Goal: Task Accomplishment & Management: Use online tool/utility

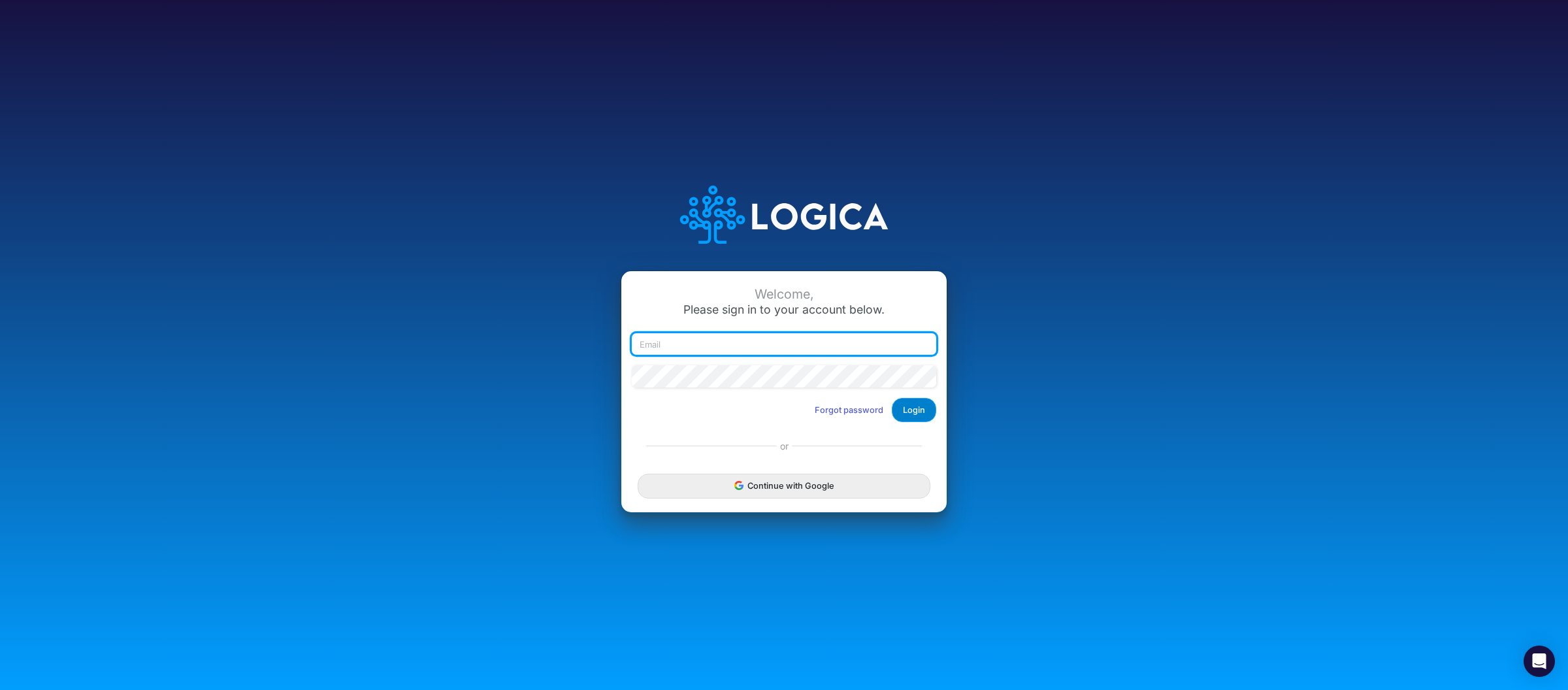
type input "[PERSON_NAME][EMAIL_ADDRESS][DOMAIN_NAME]"
click at [914, 413] on button "Login" at bounding box center [914, 410] width 45 height 24
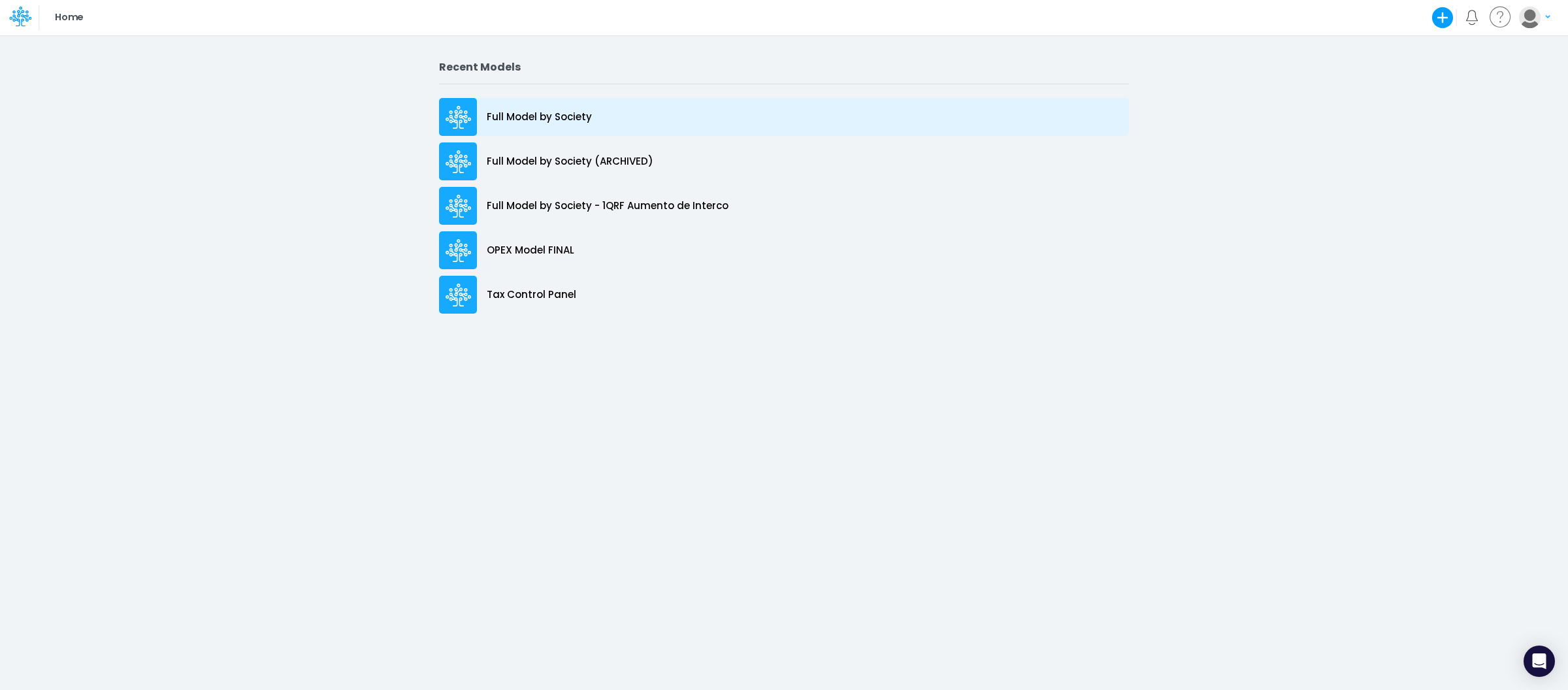
click at [566, 113] on p "Full Model by Society" at bounding box center [539, 117] width 105 height 15
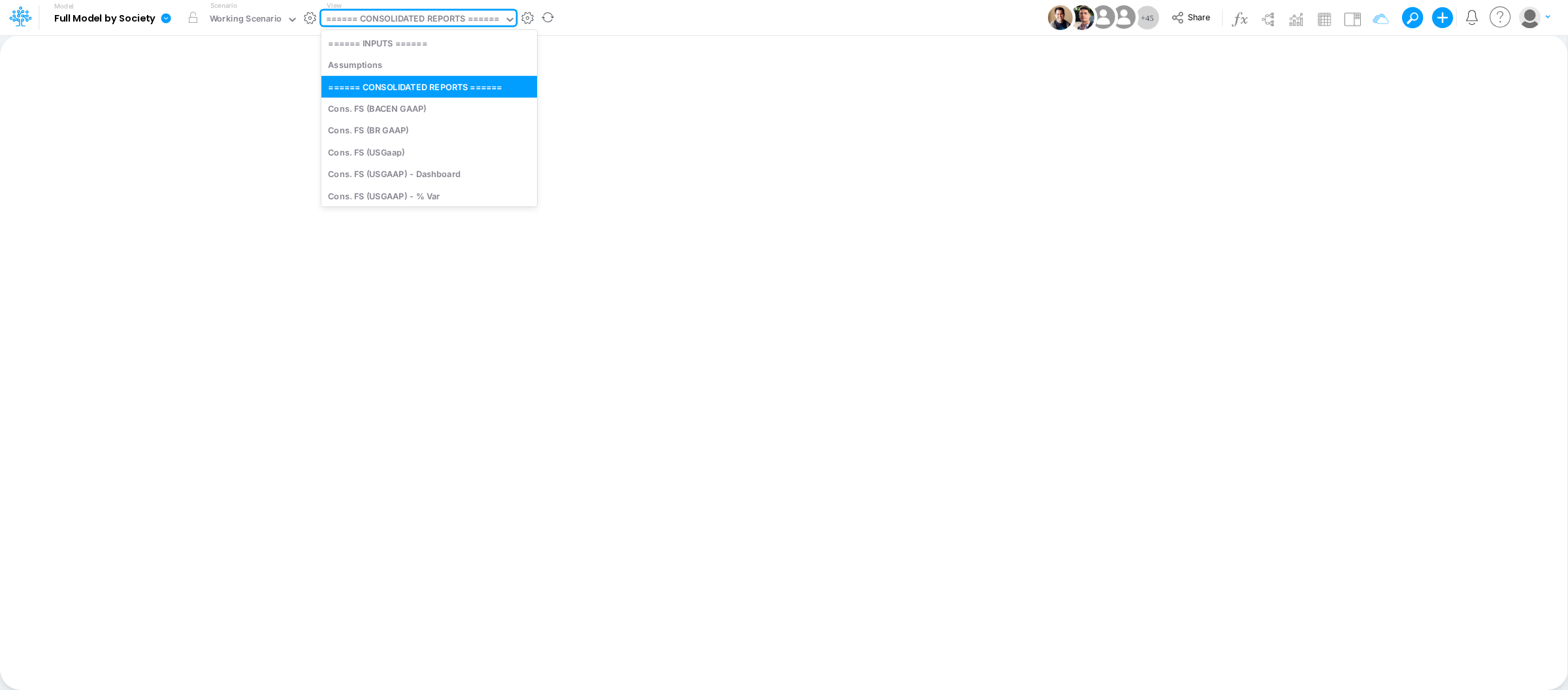
click at [403, 28] on div "====== CONSOLIDATED REPORTS ======" at bounding box center [413, 20] width 173 height 15
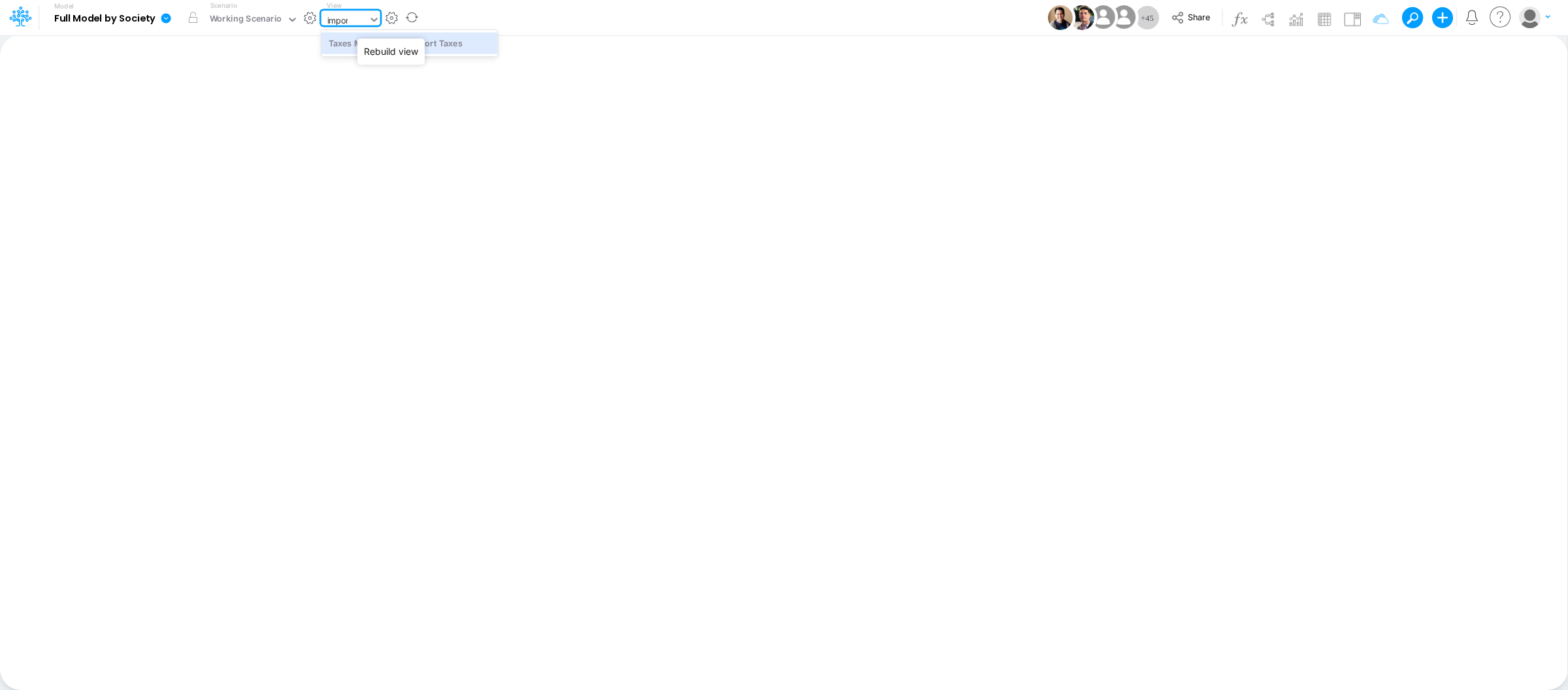
type input "import"
click at [447, 43] on div "Taxes Model (01BR) Import Taxes" at bounding box center [409, 43] width 177 height 22
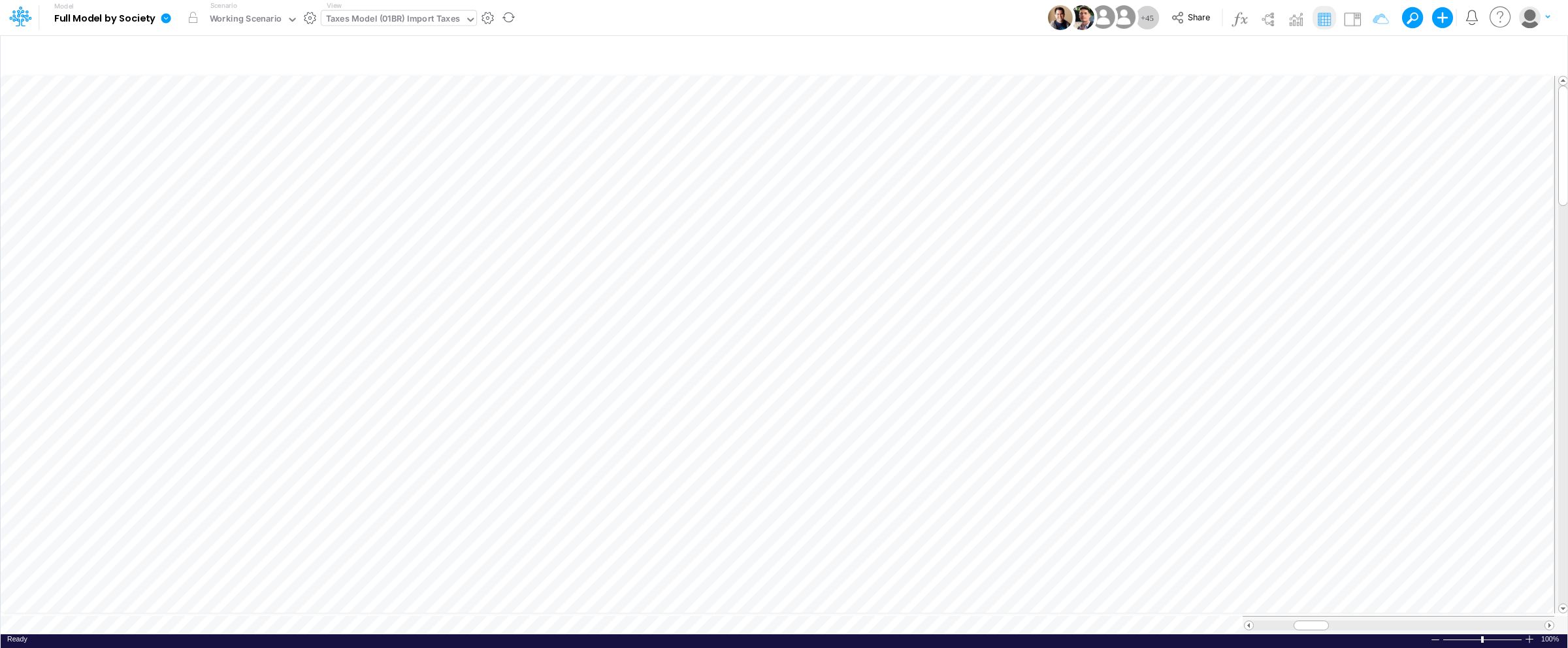
click at [1530, 639] on div "Ready 100% Sum: null Max: null Min: null Numerical Count: null Count: null Aver…" at bounding box center [784, 642] width 1567 height 16
click at [1528, 634] on div at bounding box center [1529, 639] width 11 height 10
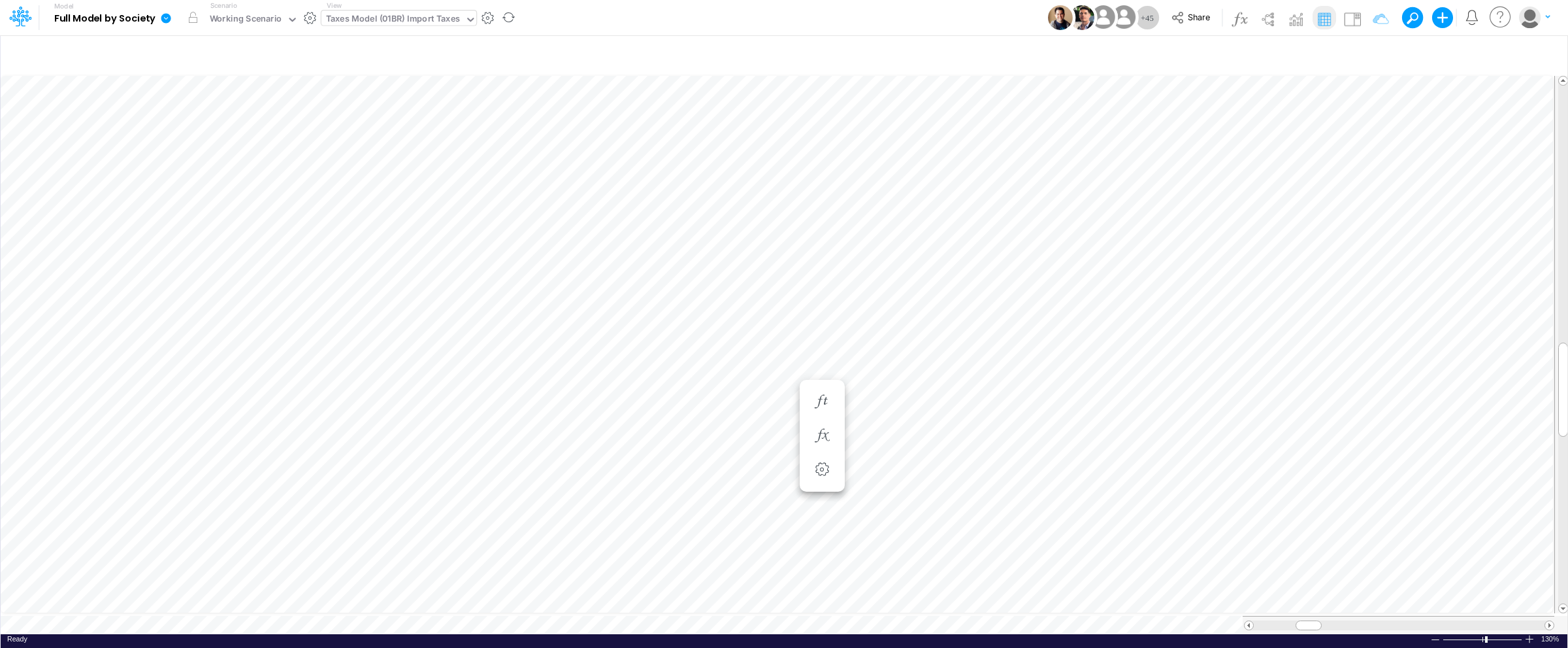
scroll to position [0, 1]
click at [428, 18] on div "Taxes Model (01BR) Import Taxes" at bounding box center [393, 20] width 134 height 15
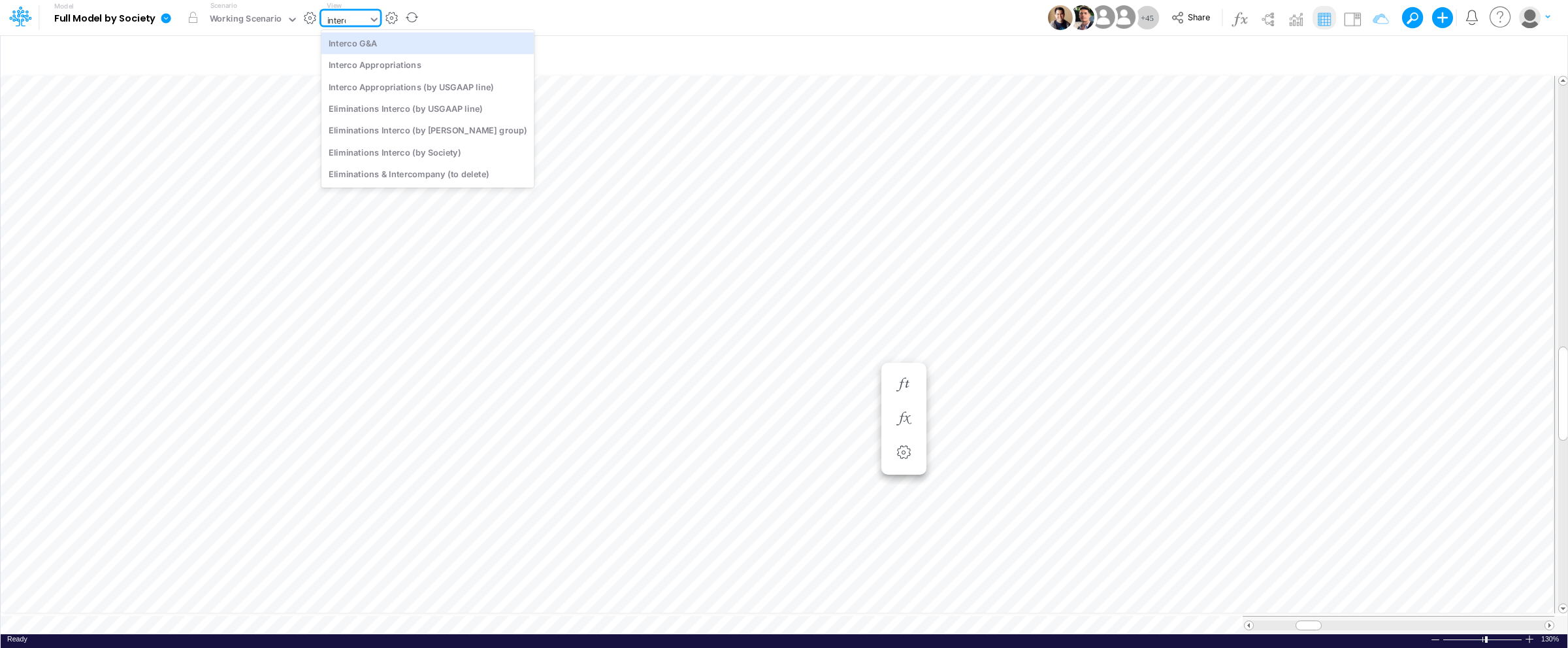
type input "interco"
type input "Intercos G&A"
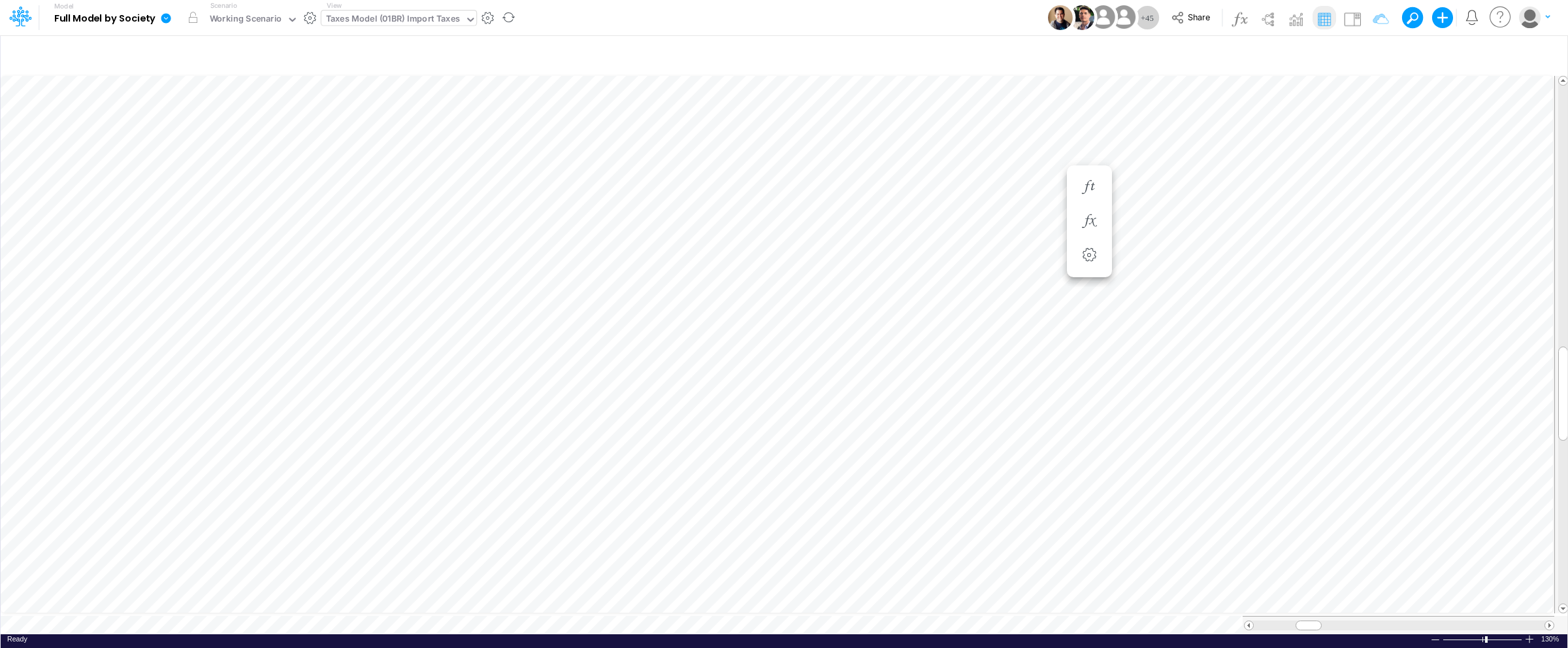
scroll to position [0, 1]
type input "Intercos G&A"
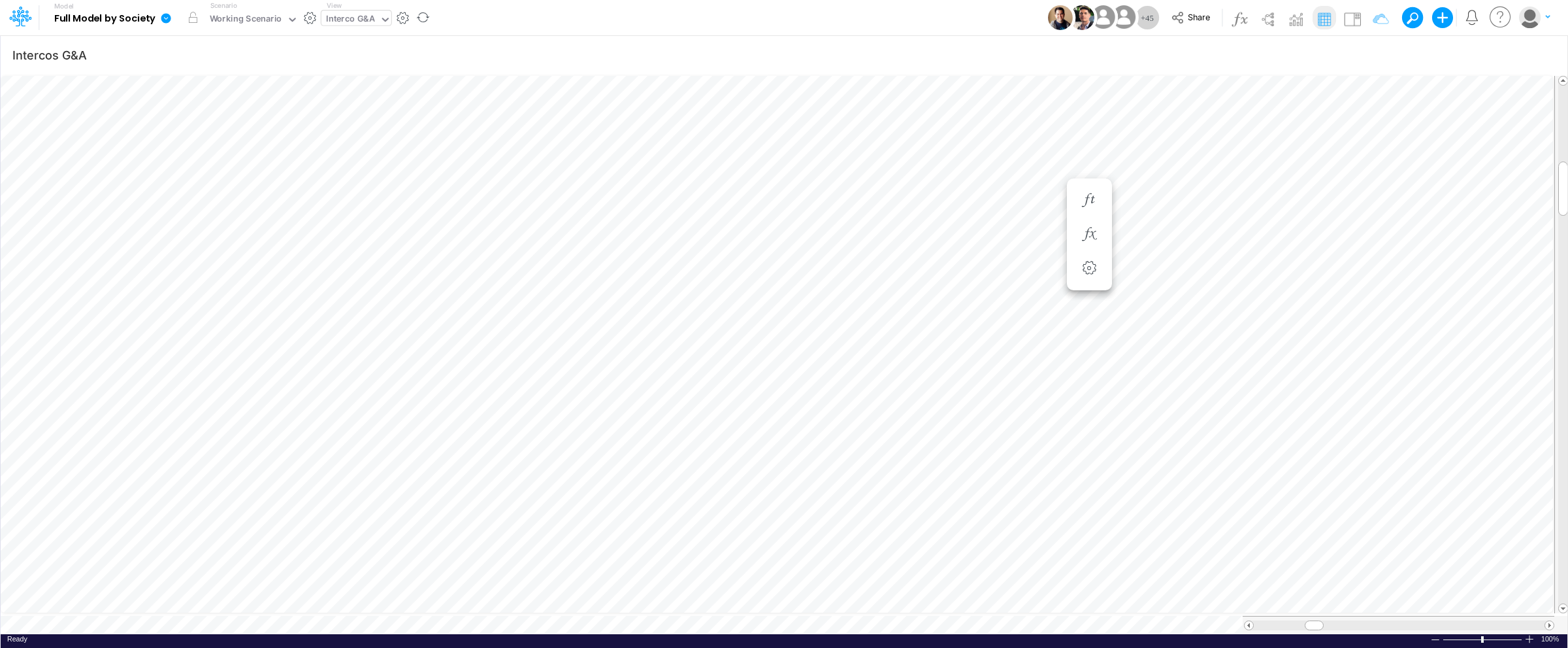
scroll to position [0, 1]
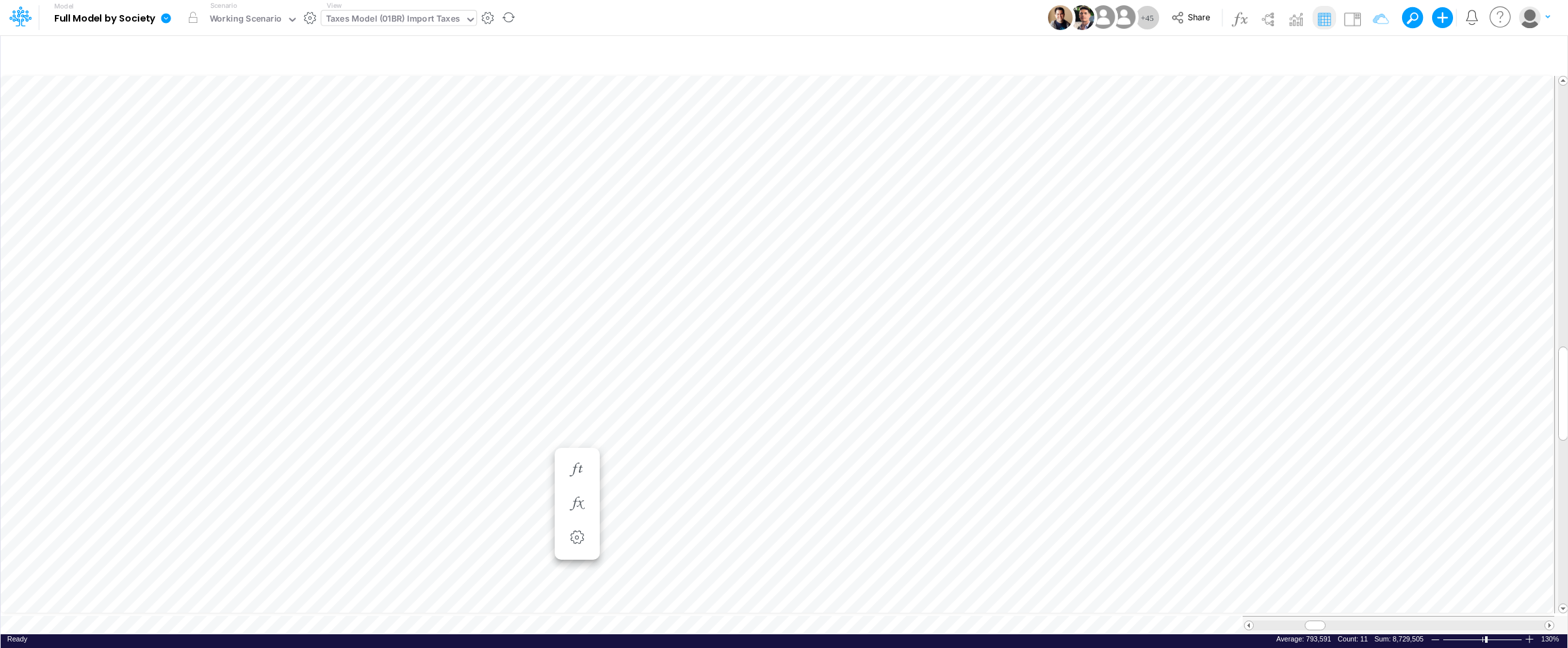
type input "Intercos G&A"
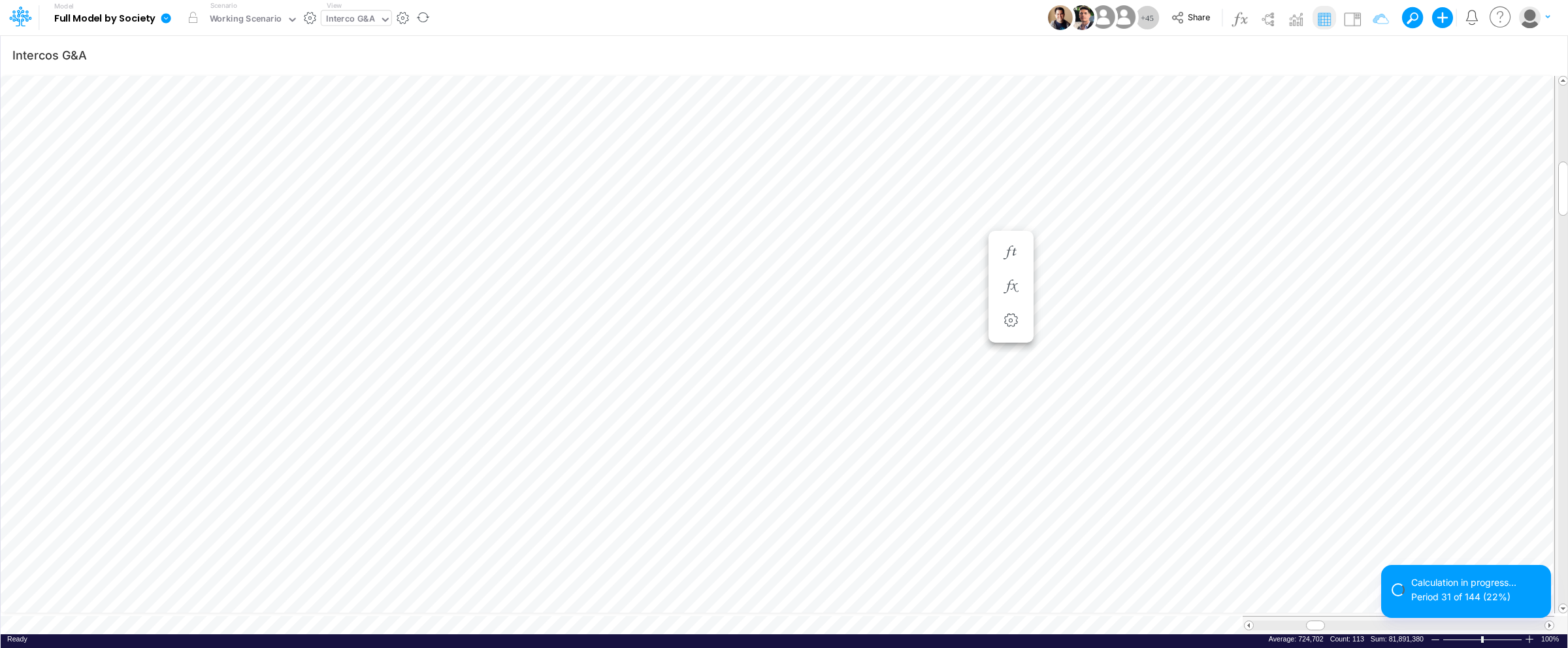
scroll to position [0, 1]
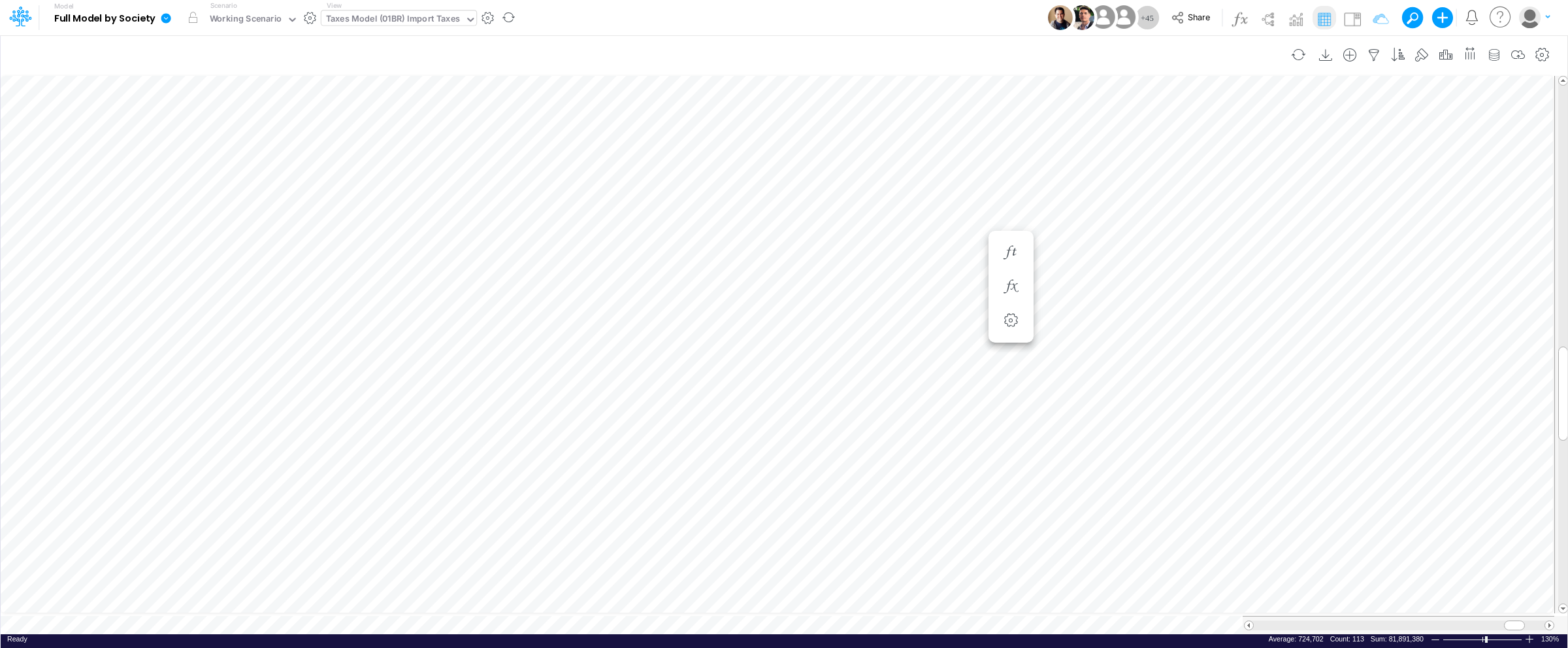
scroll to position [0, 1]
type input "Intercos G&A"
click at [1543, 51] on icon "button" at bounding box center [1542, 55] width 20 height 14
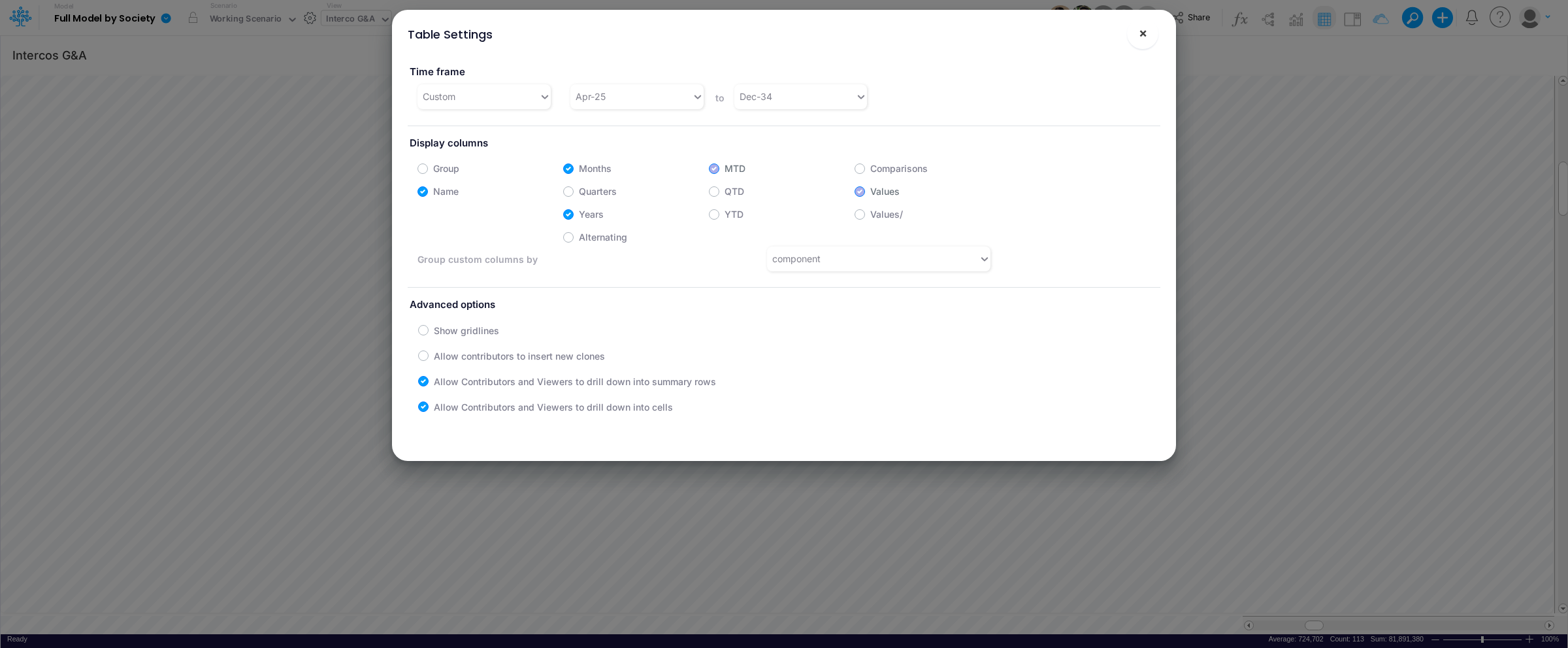
click at [1145, 35] on span "×" at bounding box center [1143, 33] width 9 height 16
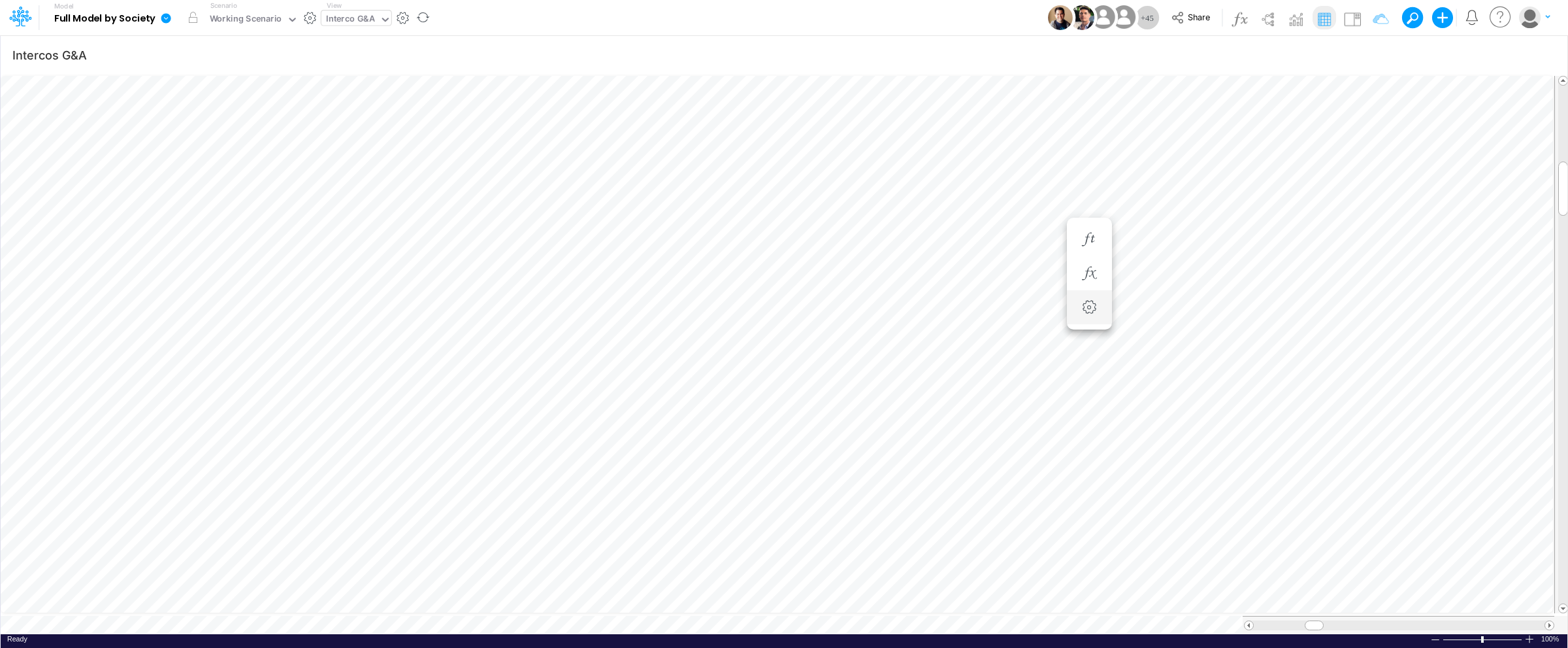
scroll to position [0, 1]
click at [1538, 53] on icon "button" at bounding box center [1542, 55] width 20 height 14
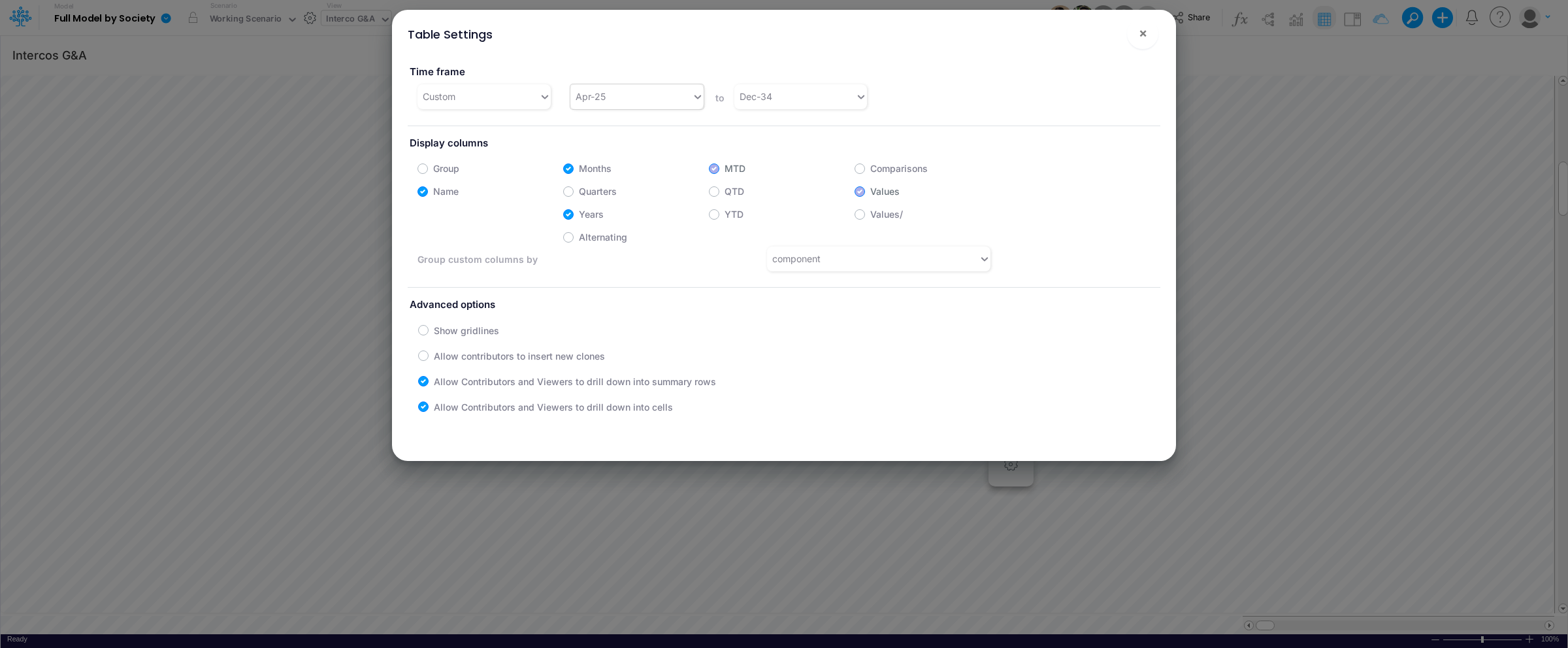
click at [658, 103] on div "Apr-25" at bounding box center [631, 96] width 122 height 22
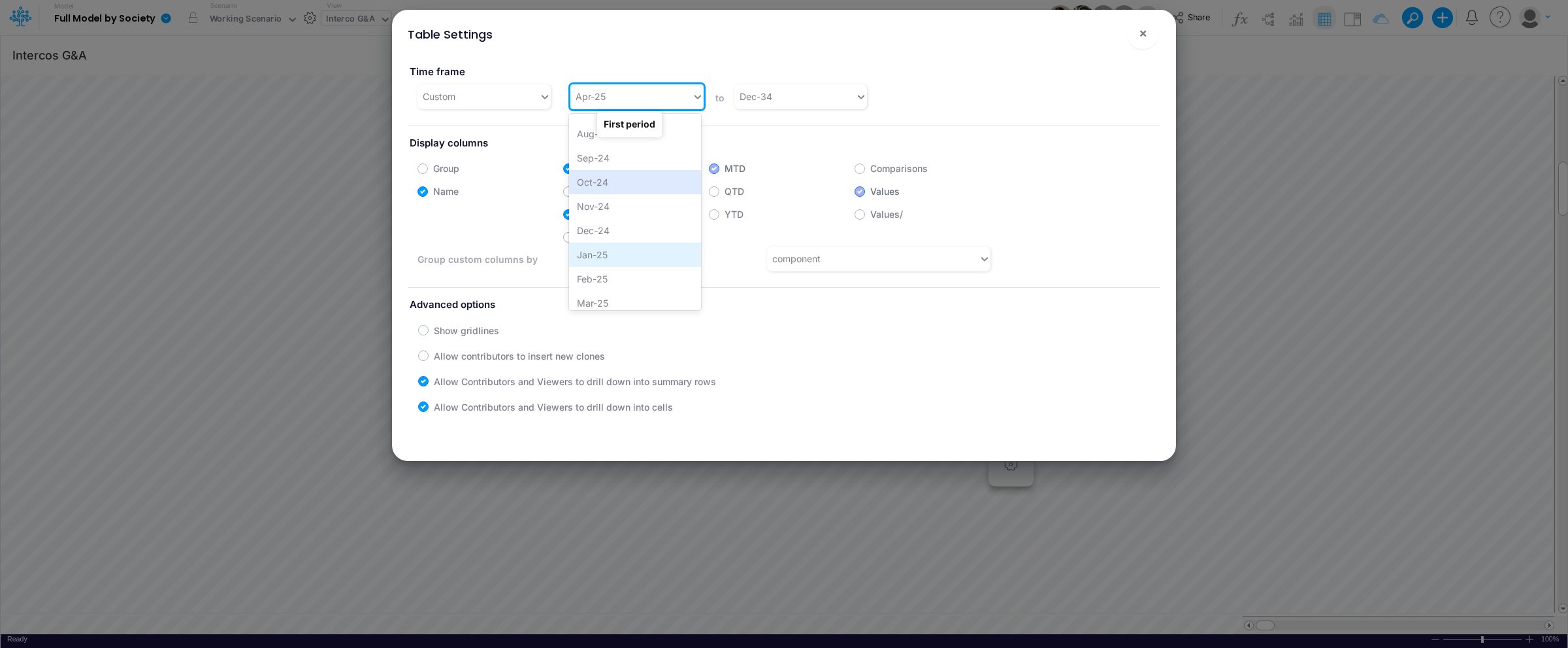
scroll to position [454, 0]
click at [631, 250] on div "Jan-25" at bounding box center [635, 256] width 132 height 24
click at [1141, 36] on span "×" at bounding box center [1143, 33] width 9 height 16
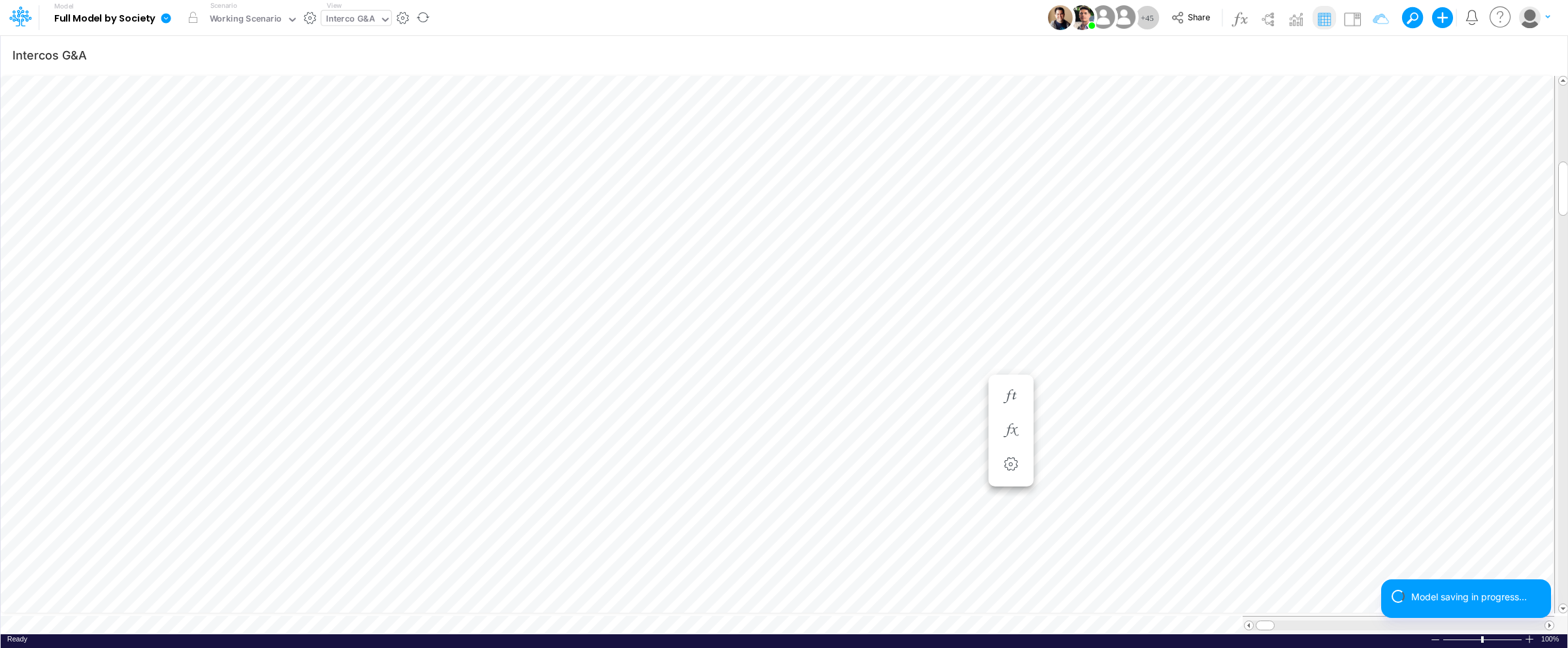
scroll to position [0, 1]
click at [1551, 621] on span at bounding box center [1549, 625] width 9 height 9
click at [1247, 621] on span at bounding box center [1249, 625] width 9 height 9
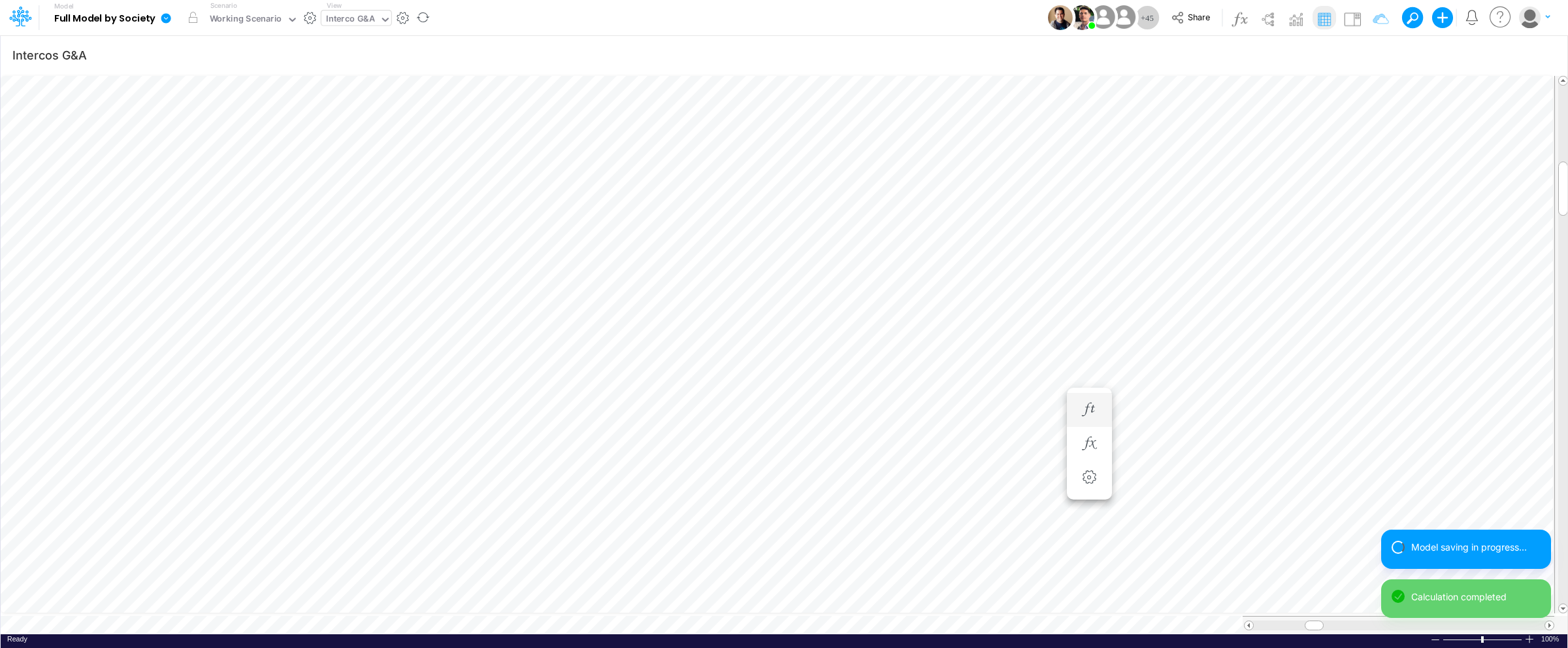
scroll to position [0, 1]
click at [1098, 394] on icon "button" at bounding box center [1089, 396] width 20 height 14
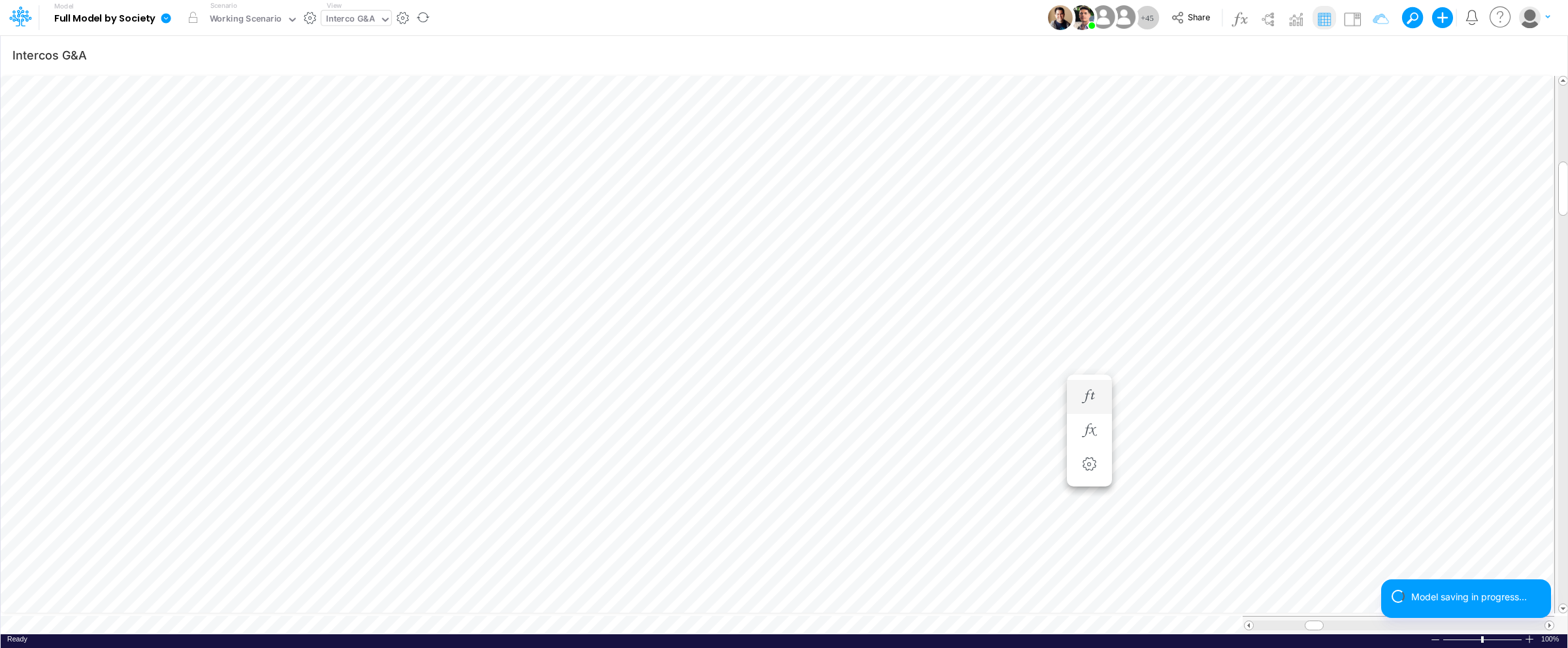
scroll to position [0, 1]
click at [1091, 395] on icon "button" at bounding box center [1089, 396] width 20 height 14
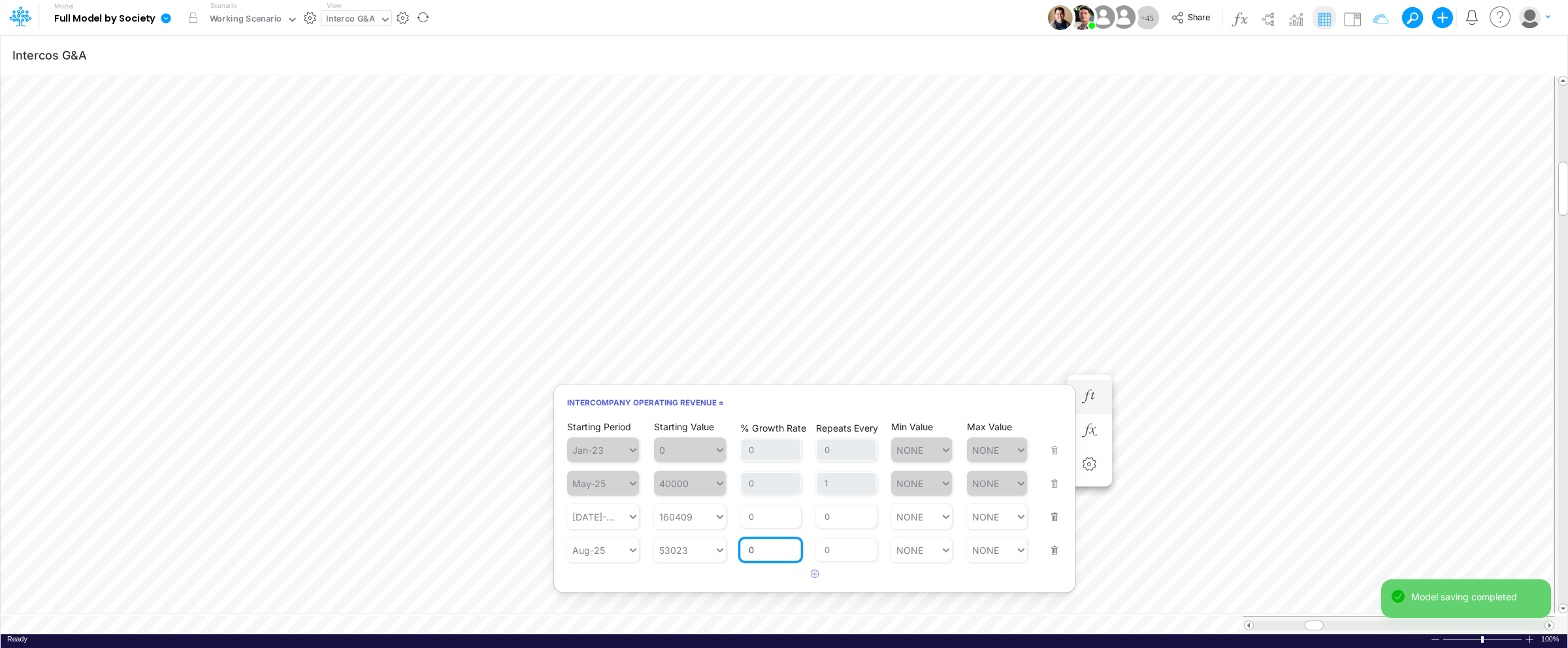
click at [788, 550] on input "0" at bounding box center [771, 550] width 60 height 22
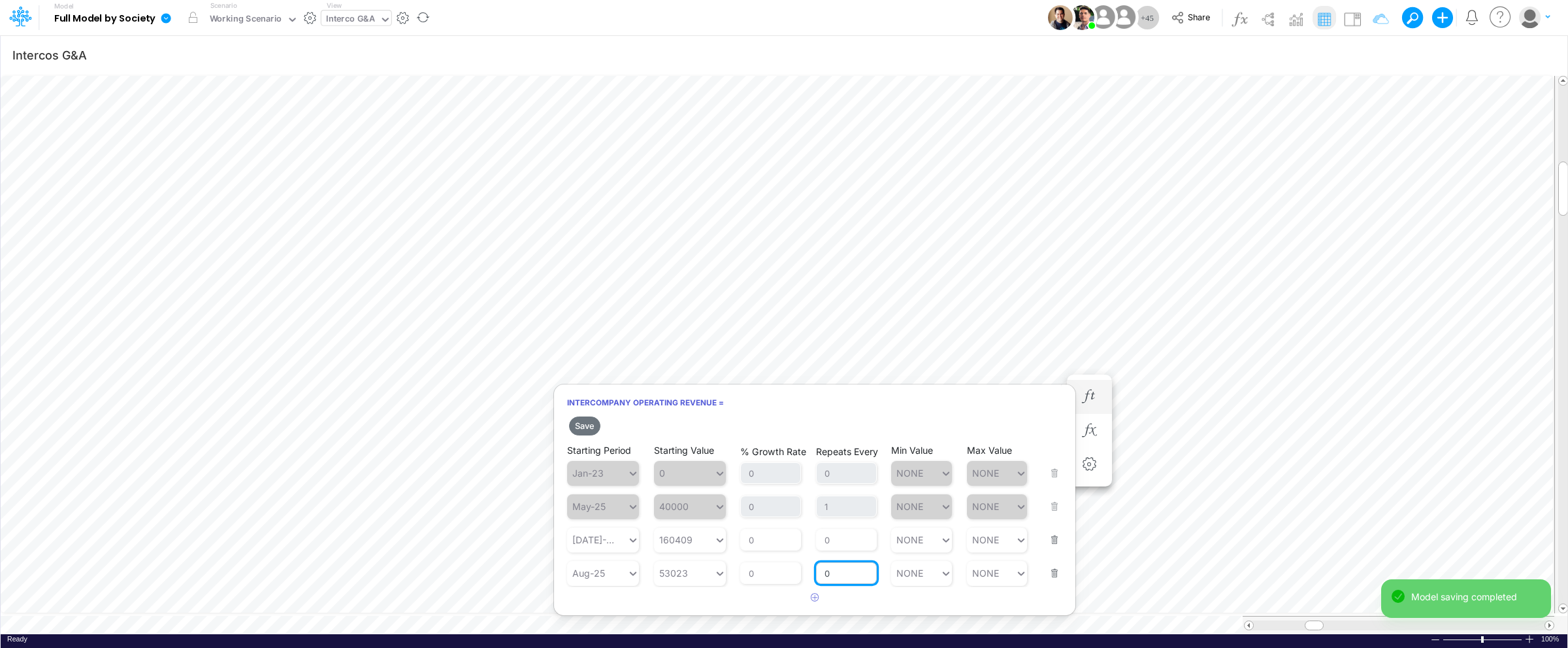
click at [843, 553] on div "Repeats Every 0" at bounding box center [846, 565] width 60 height 39
type input "1"
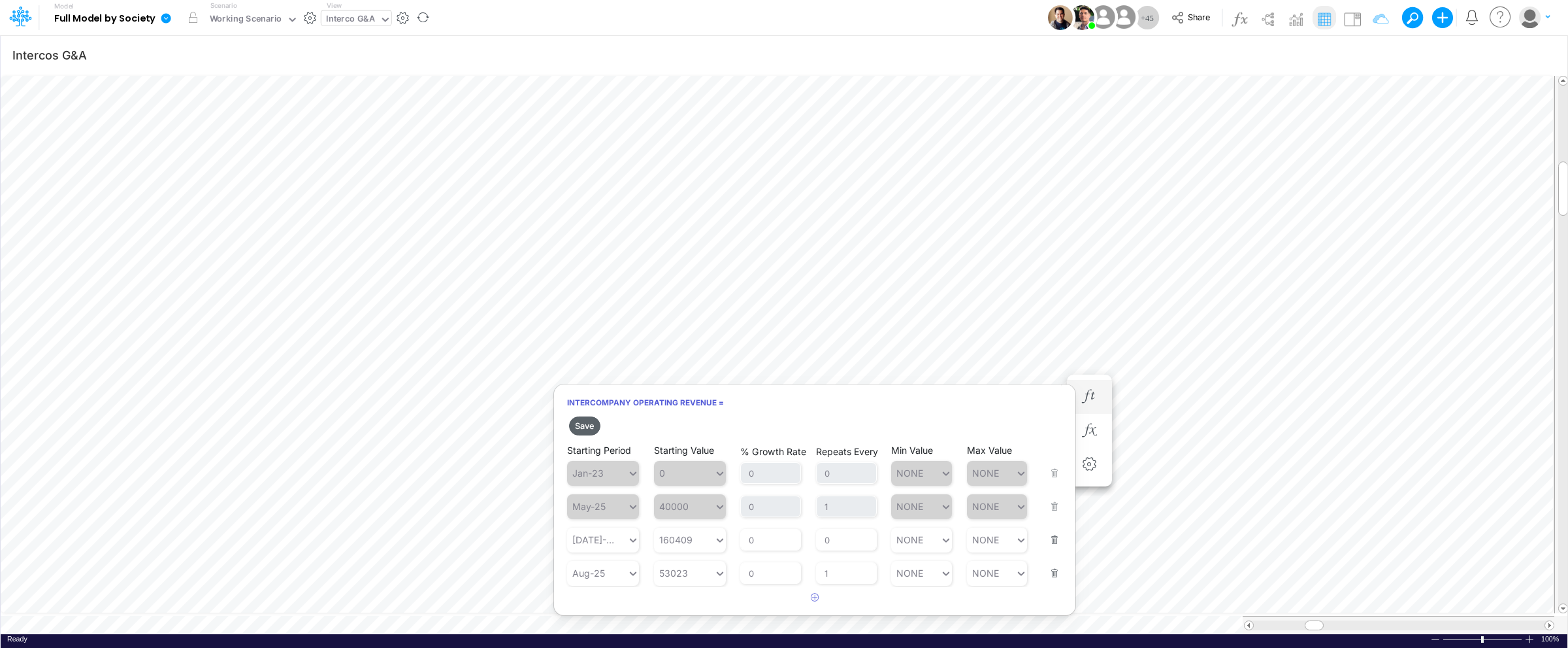
click at [587, 424] on button "Save" at bounding box center [585, 426] width 32 height 19
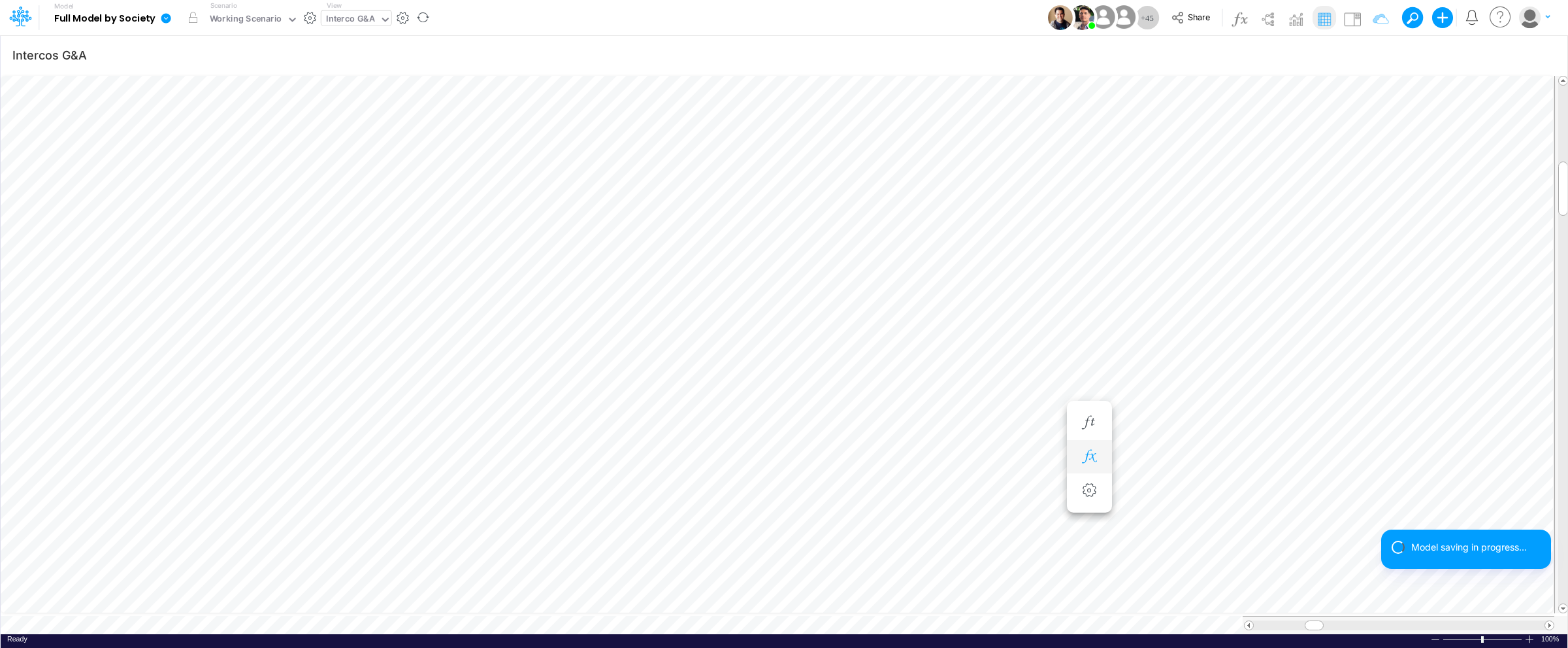
scroll to position [0, 1]
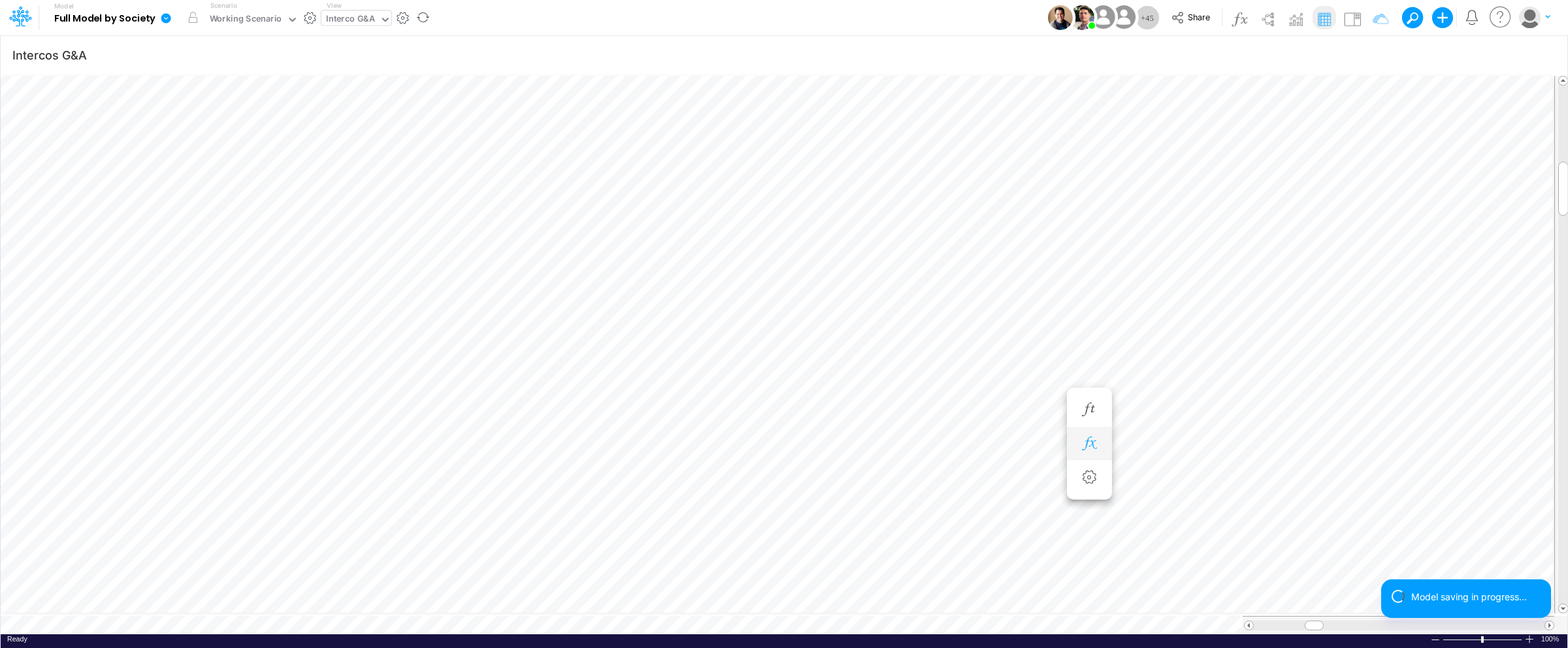
scroll to position [0, 1]
click at [1094, 428] on icon "button" at bounding box center [1089, 423] width 20 height 14
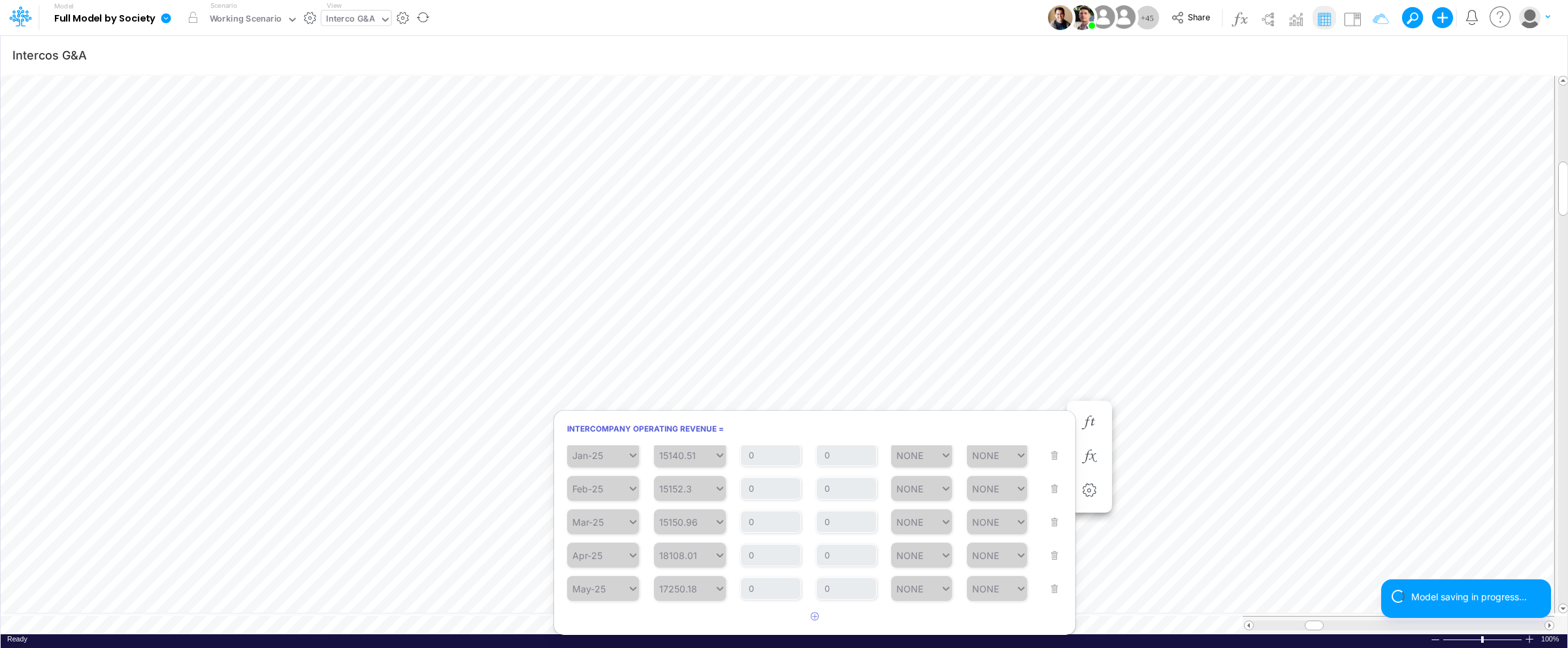
scroll to position [186, 0]
click at [849, 594] on input "0" at bounding box center [846, 592] width 60 height 22
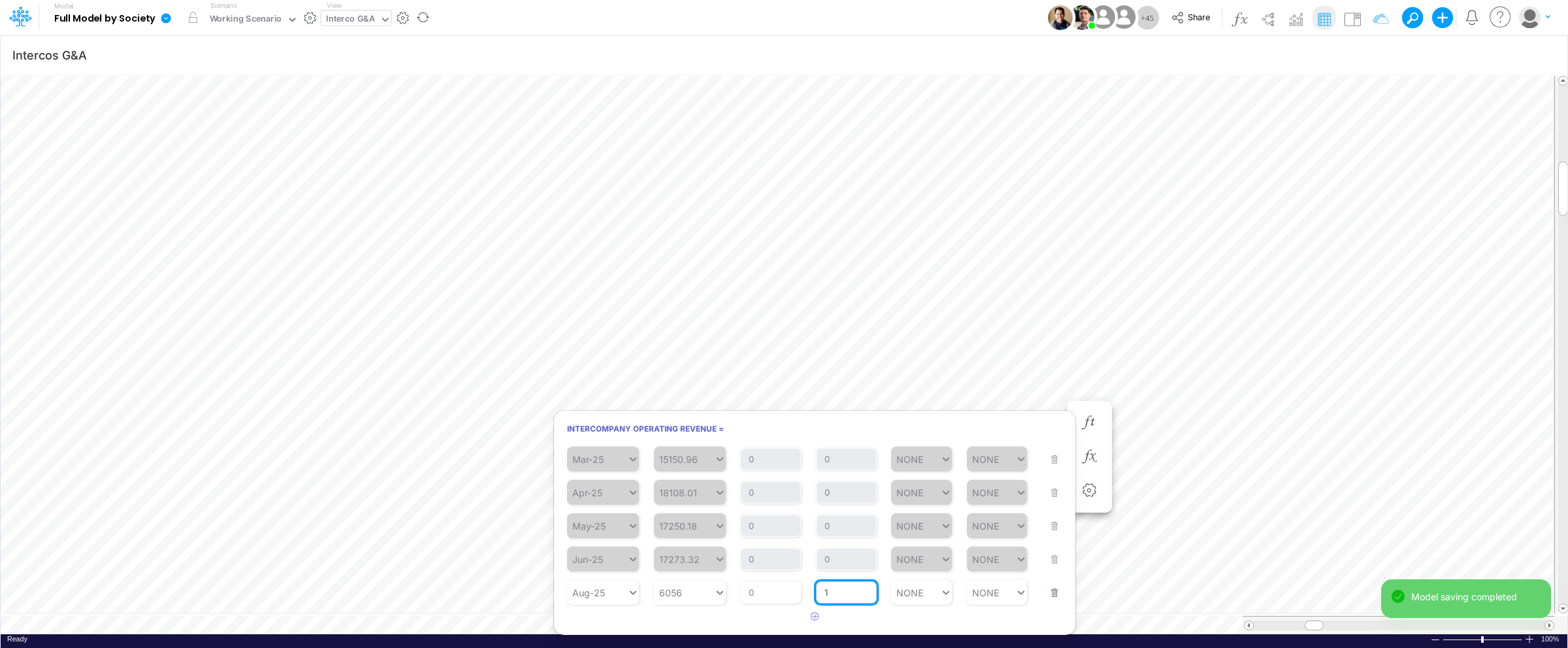
type input "1"
click at [983, 614] on article at bounding box center [815, 616] width 522 height 22
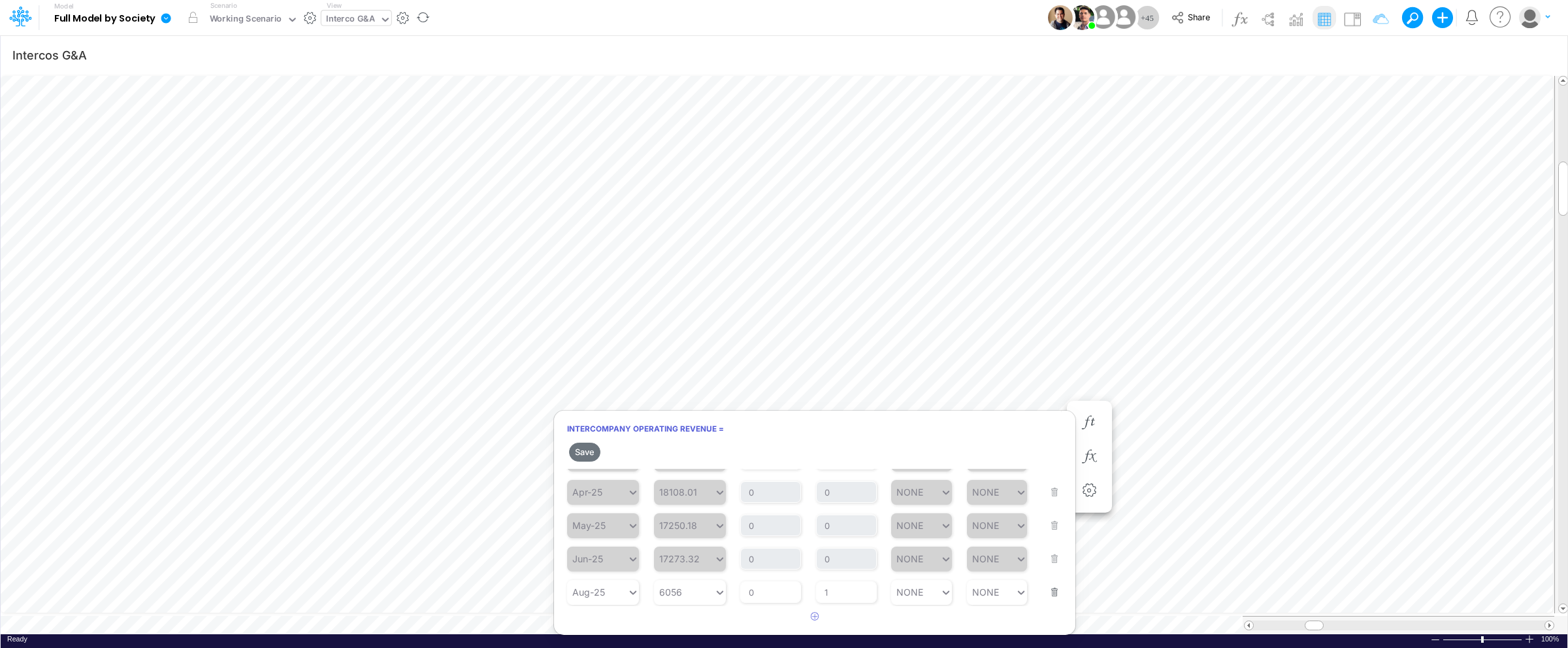
scroll to position [0, 0]
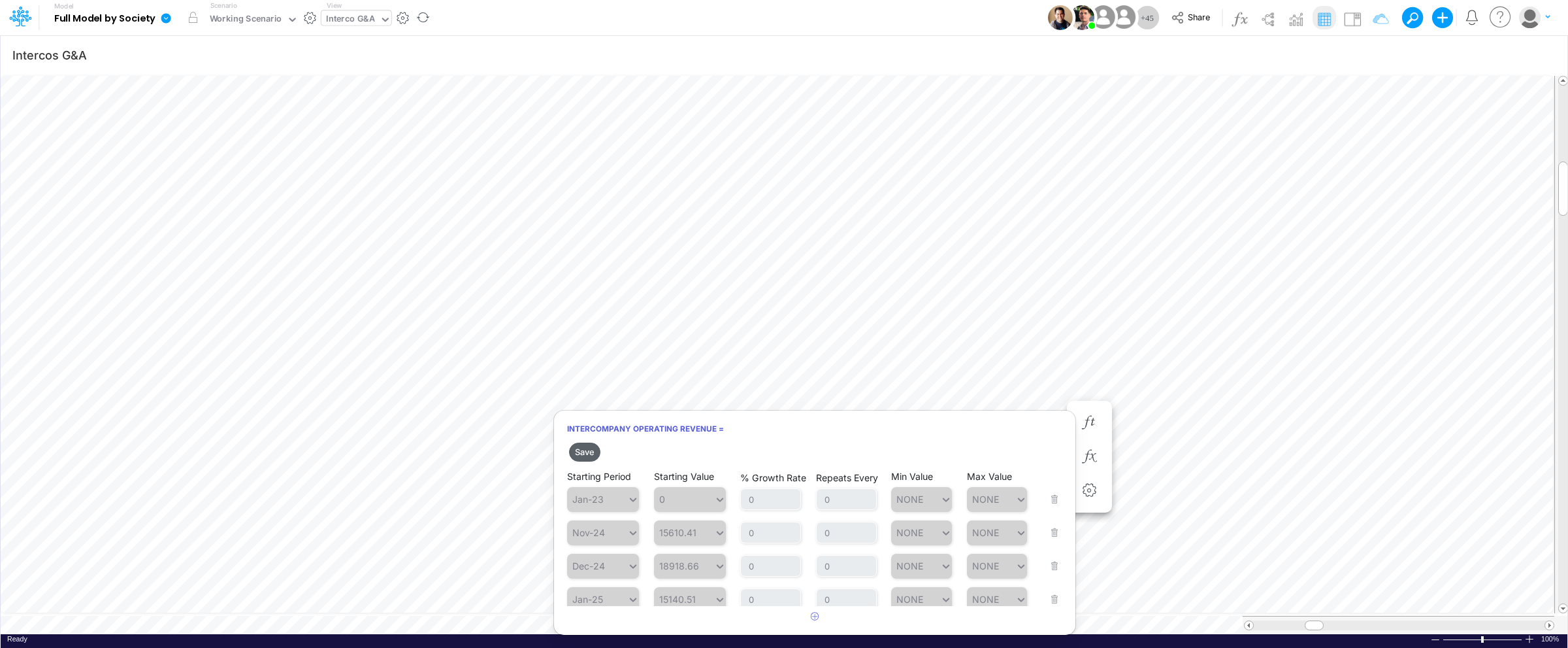
click at [578, 450] on button "Save" at bounding box center [585, 451] width 32 height 19
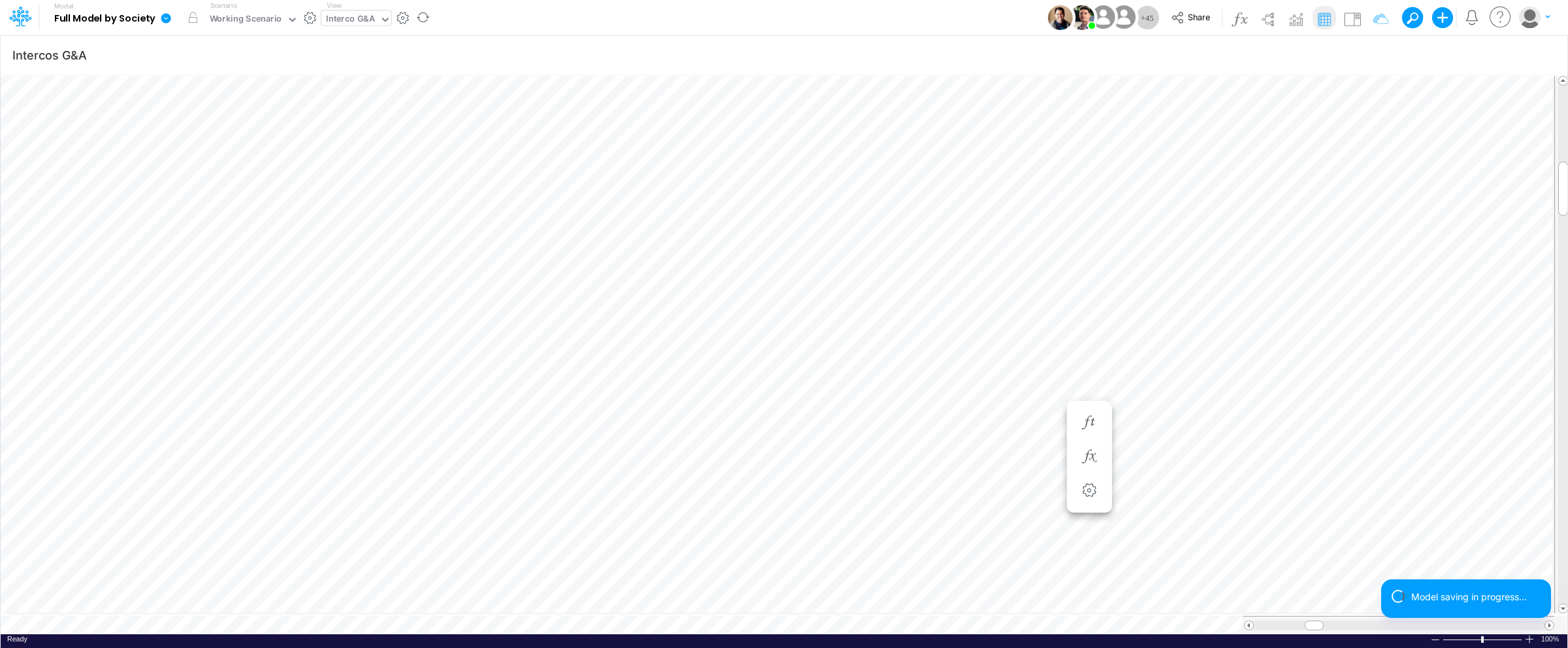
scroll to position [0, 1]
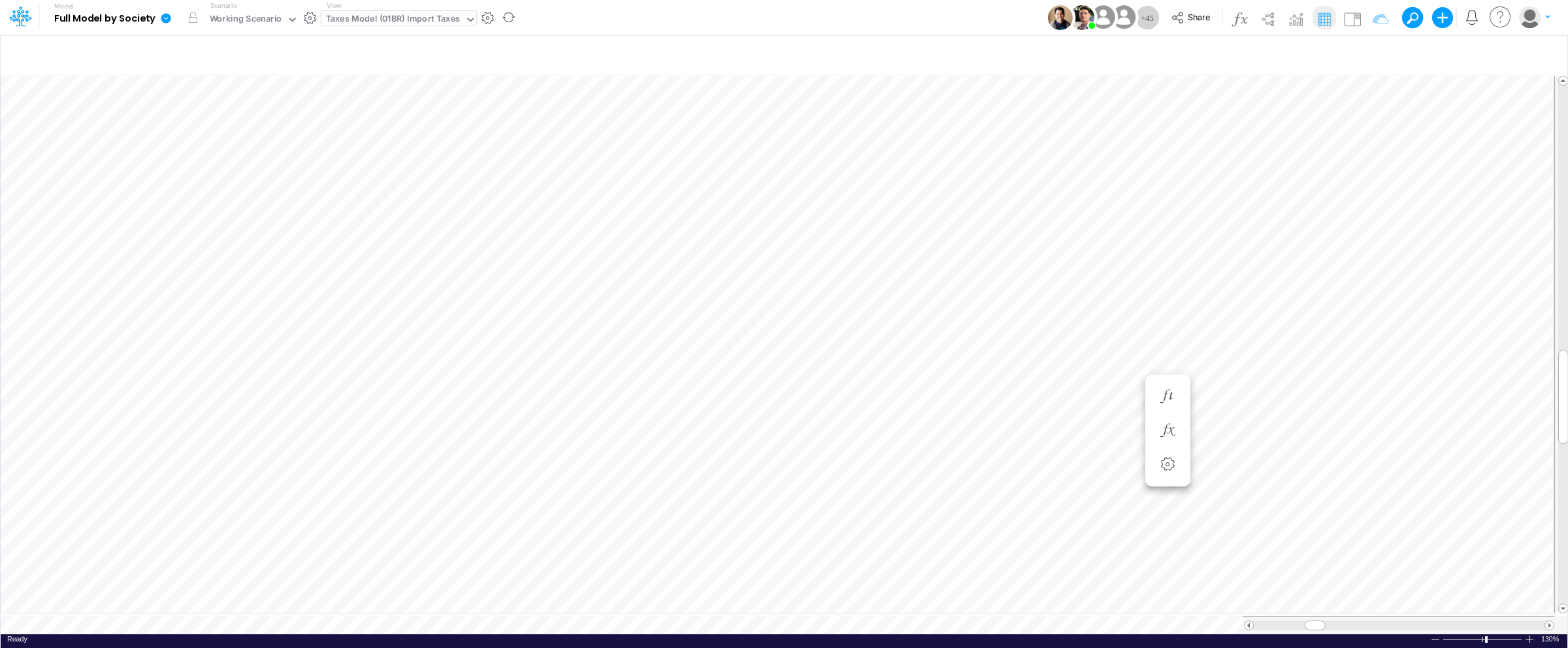
scroll to position [0, 1]
type input "Intercos G&A"
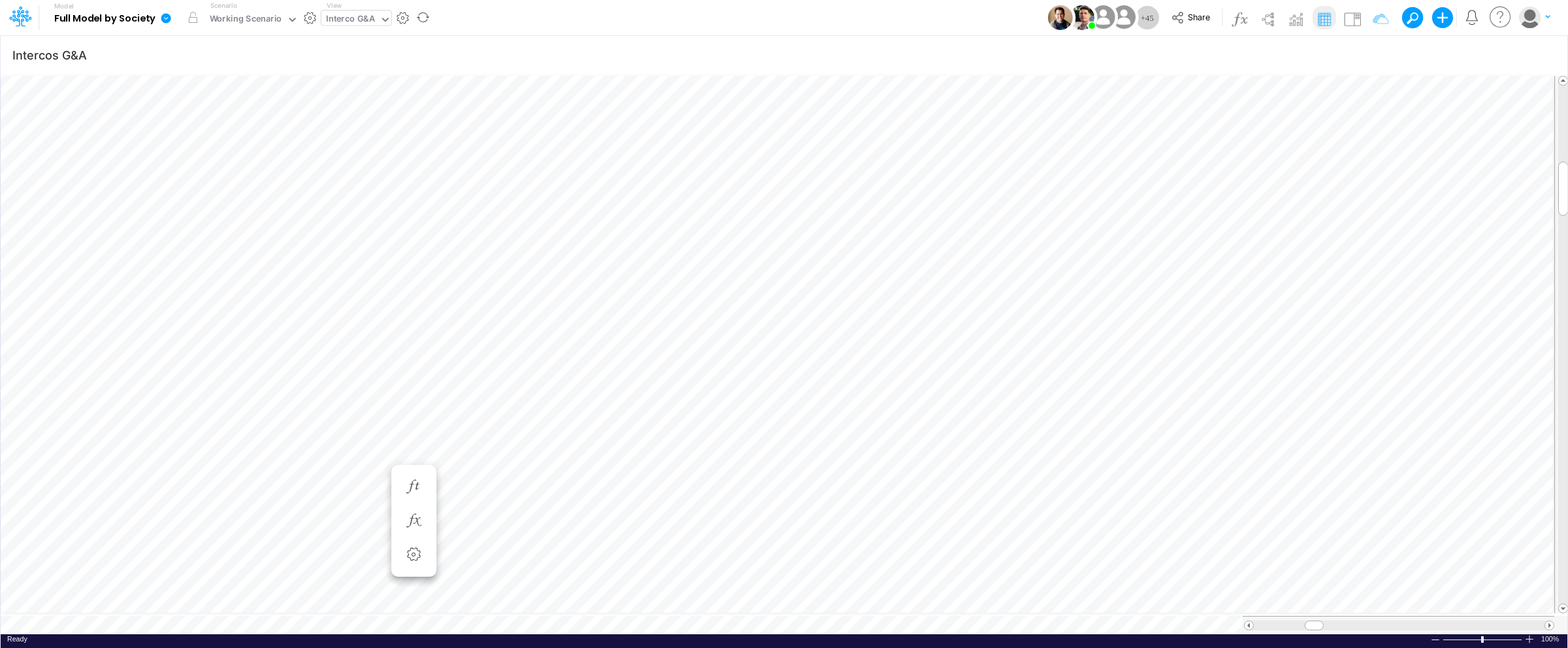
scroll to position [0, 1]
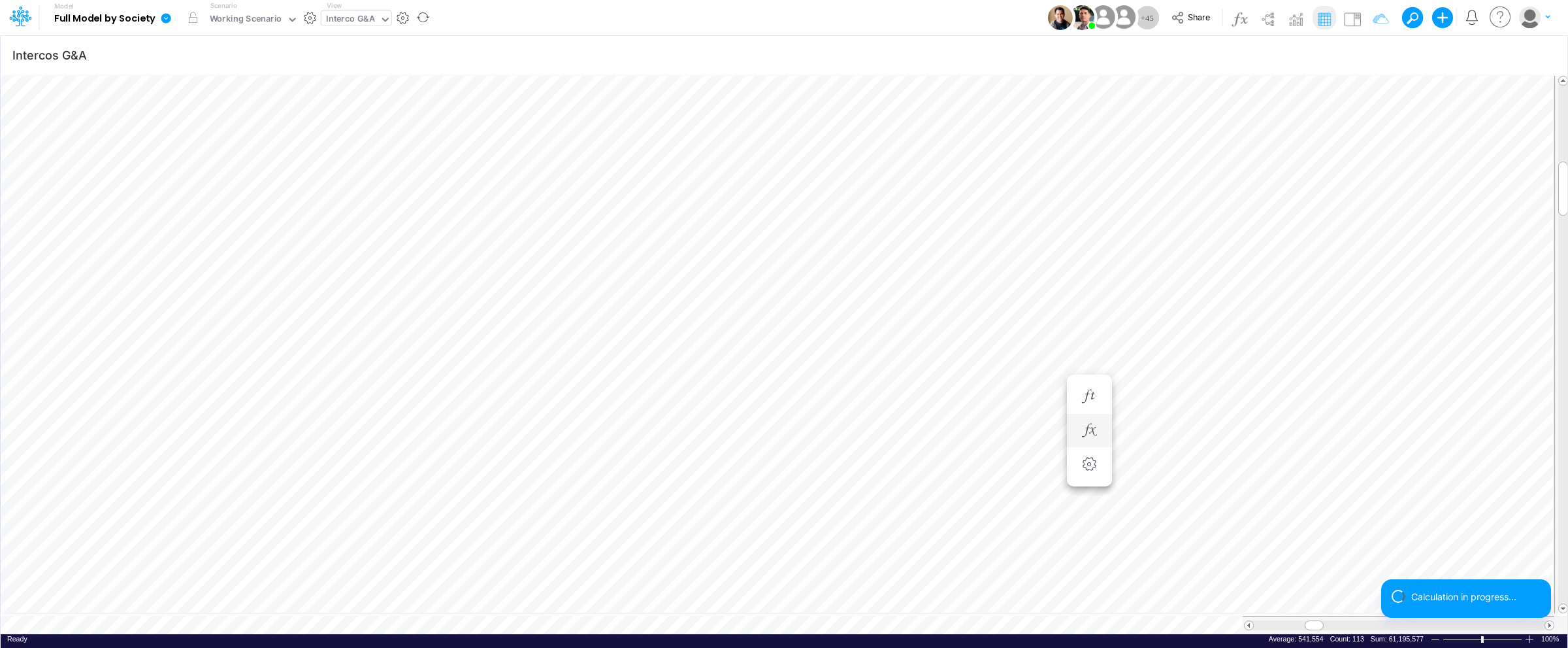
scroll to position [0, 1]
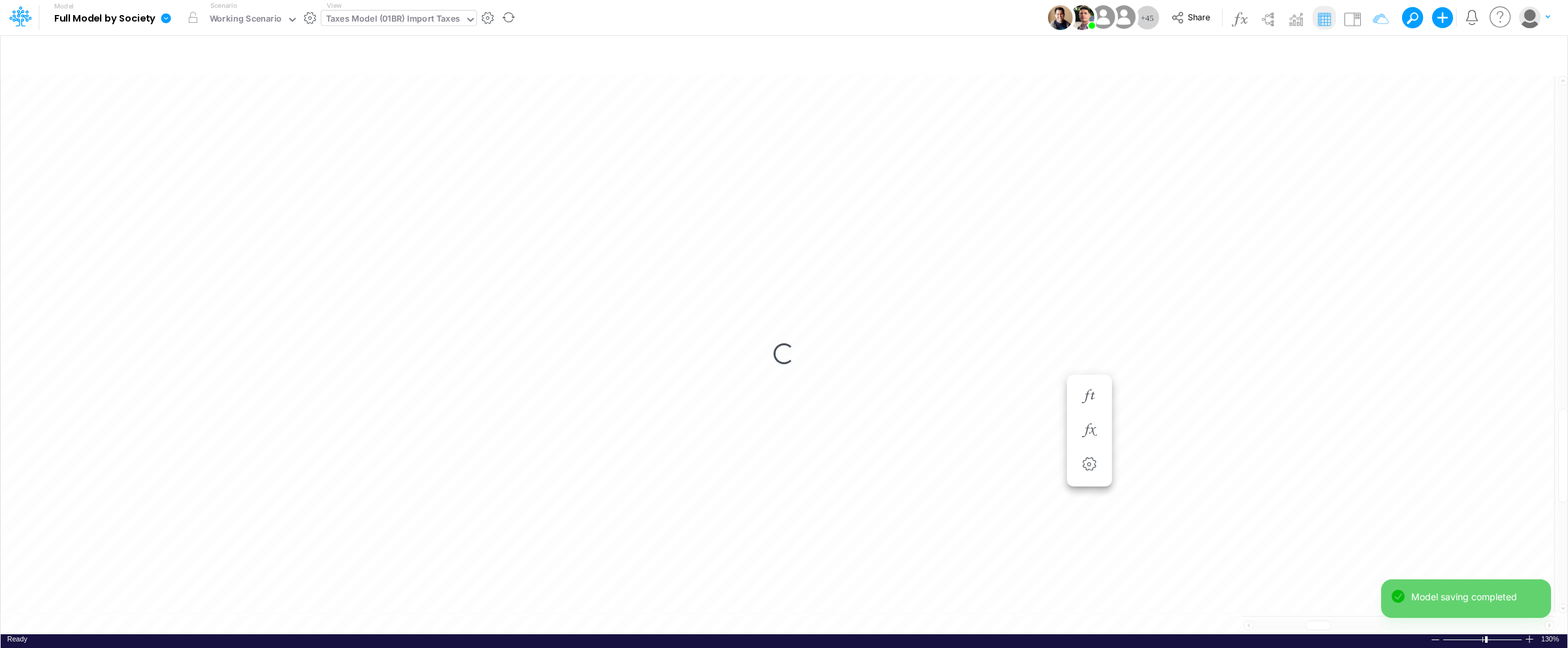
scroll to position [0, 1]
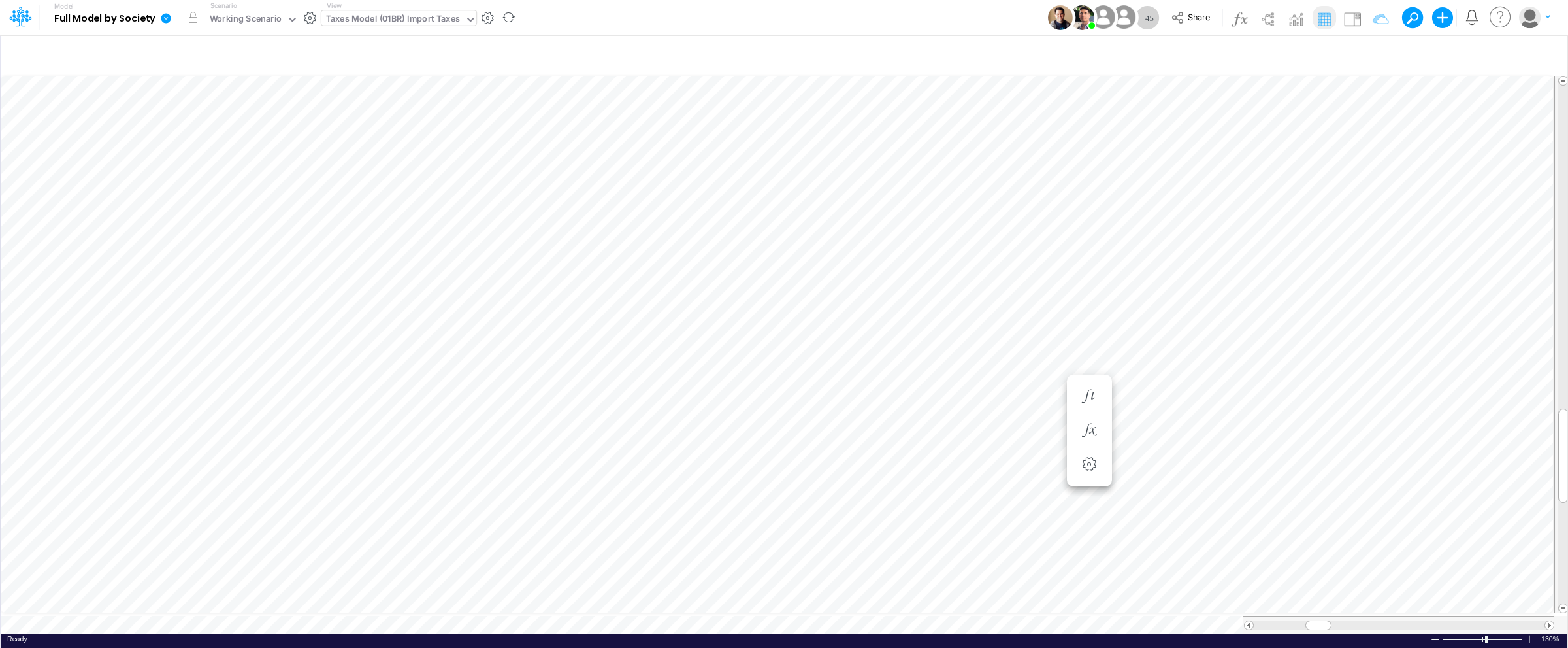
type input "Intercos G&A"
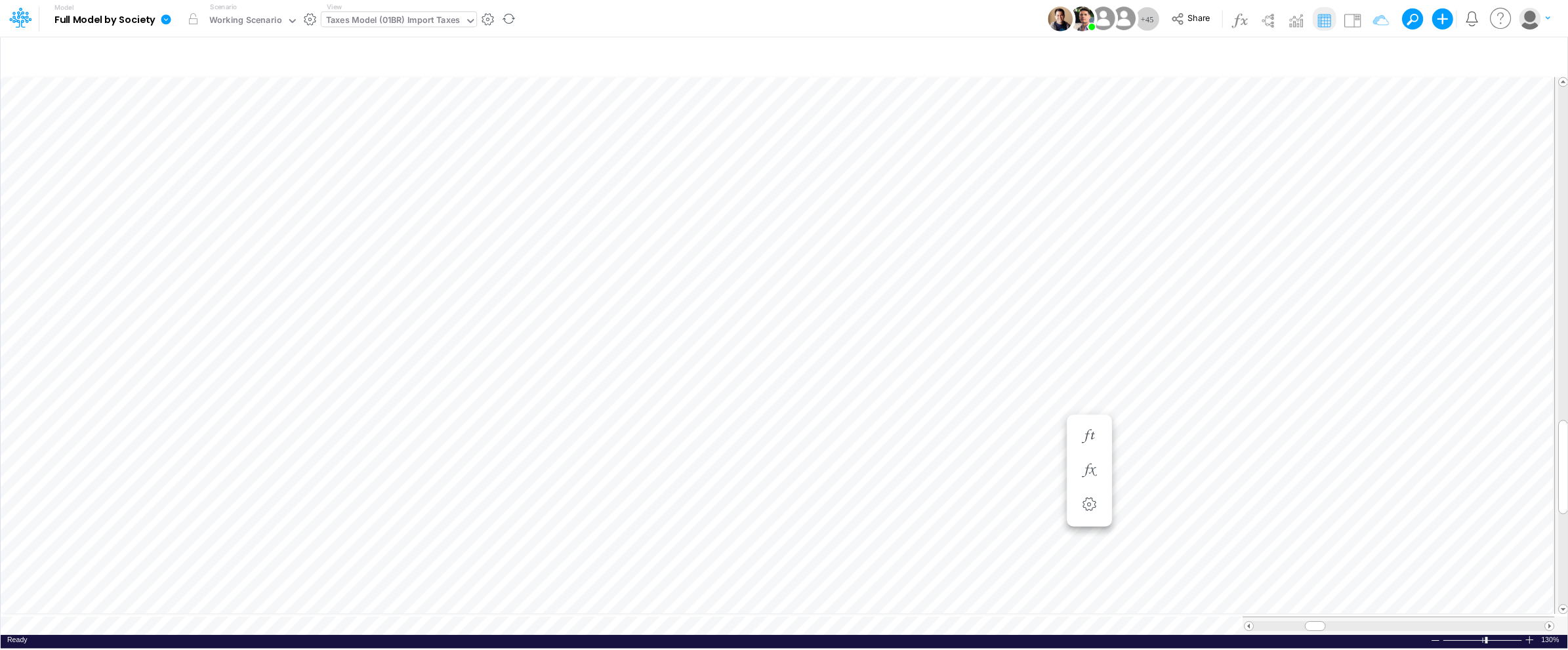
scroll to position [0, 1]
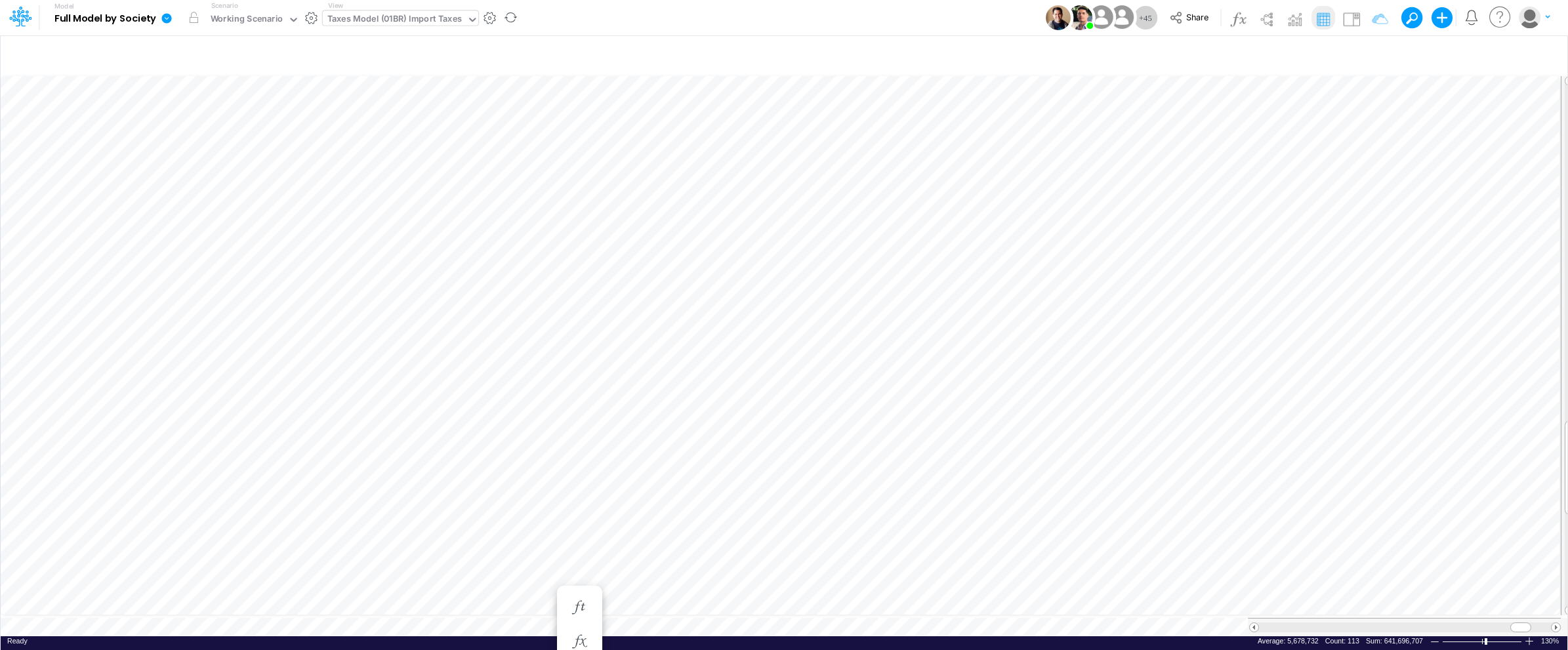
type input "Intercos G&A"
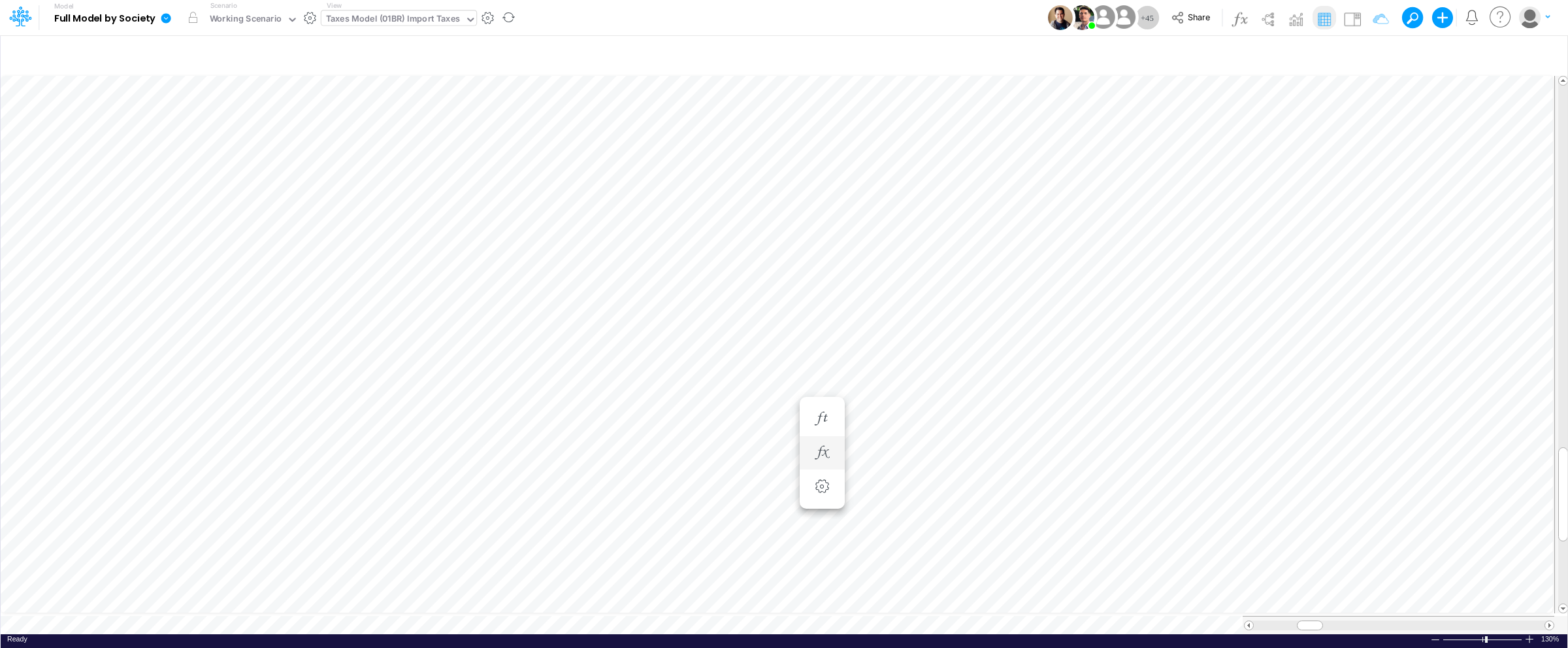
scroll to position [0, 1]
click at [910, 419] on icon "button" at bounding box center [904, 419] width 20 height 14
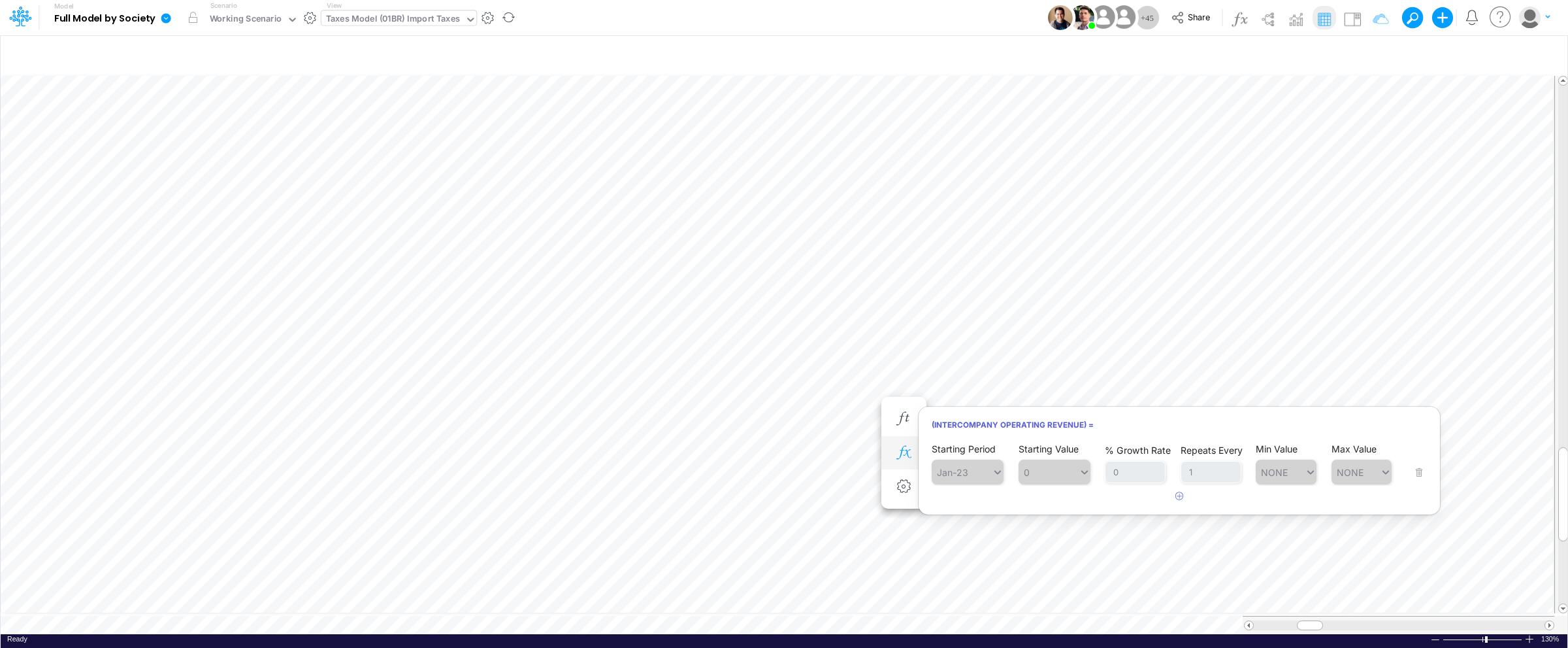
click at [898, 450] on icon "button" at bounding box center [904, 452] width 20 height 14
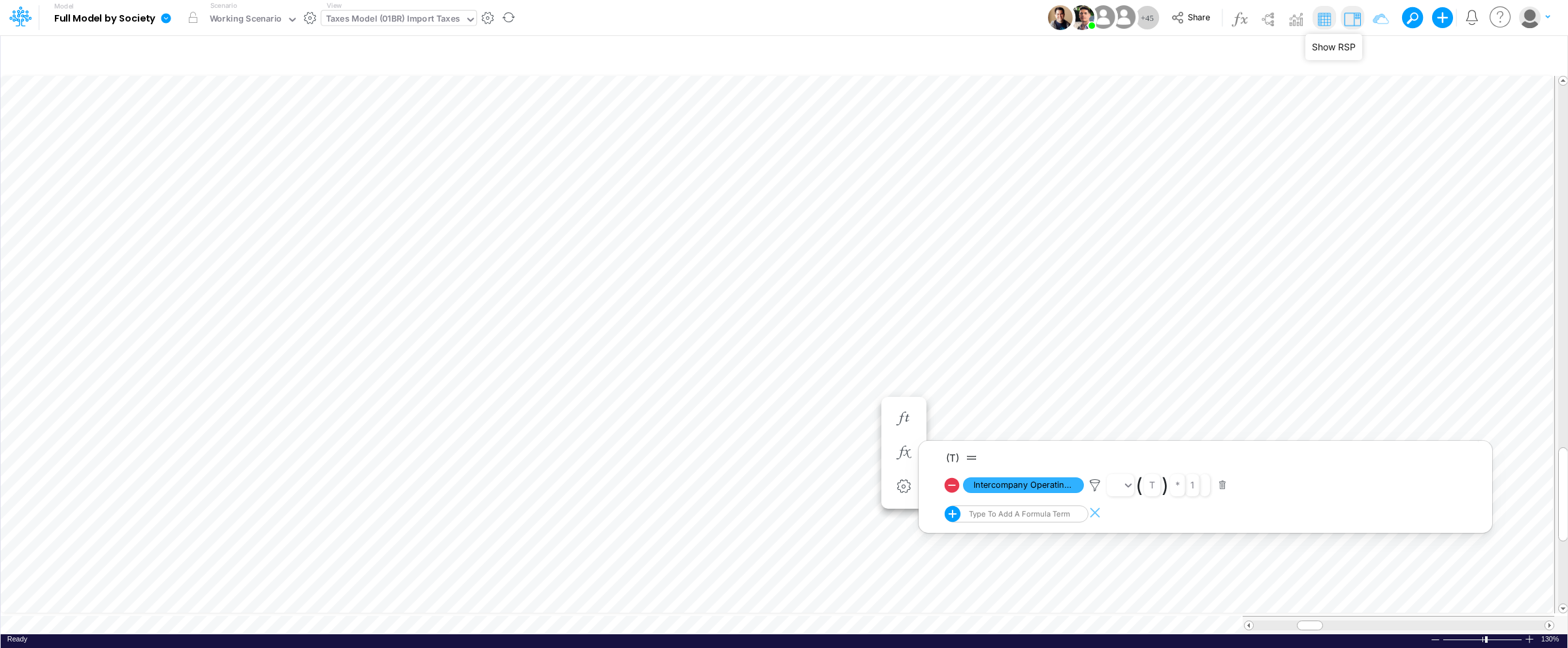
click at [1349, 23] on img at bounding box center [1353, 19] width 21 height 21
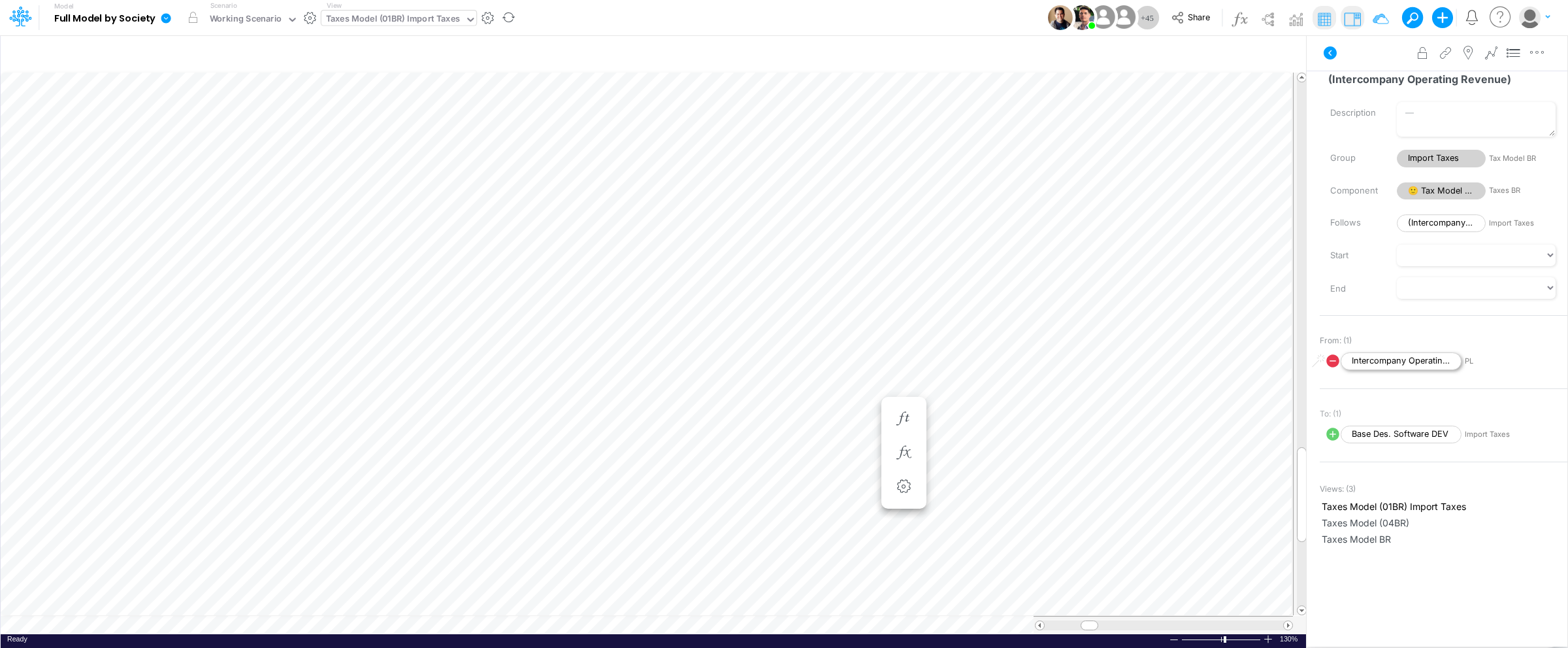
scroll to position [0, 0]
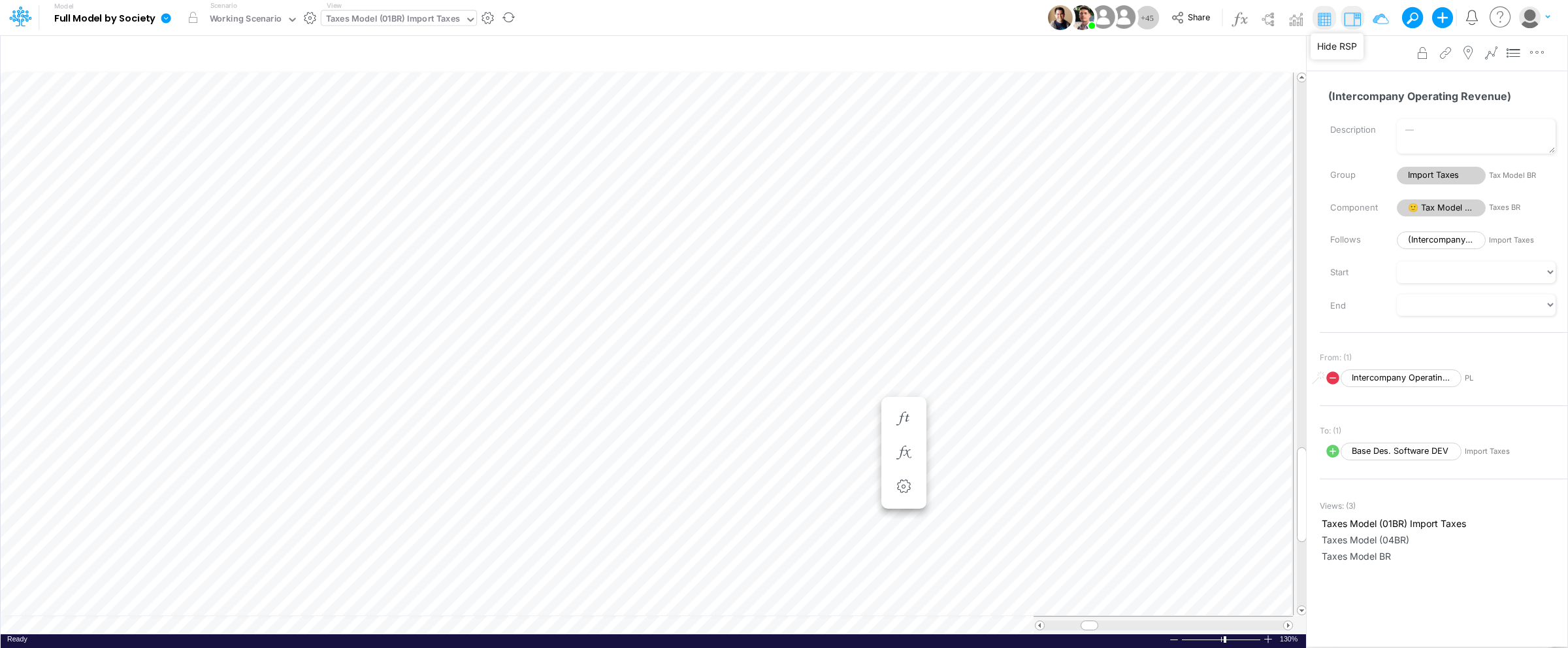
click at [416, 23] on div "Taxes Model (01BR) Import Taxes" at bounding box center [393, 20] width 134 height 15
type input "fs"
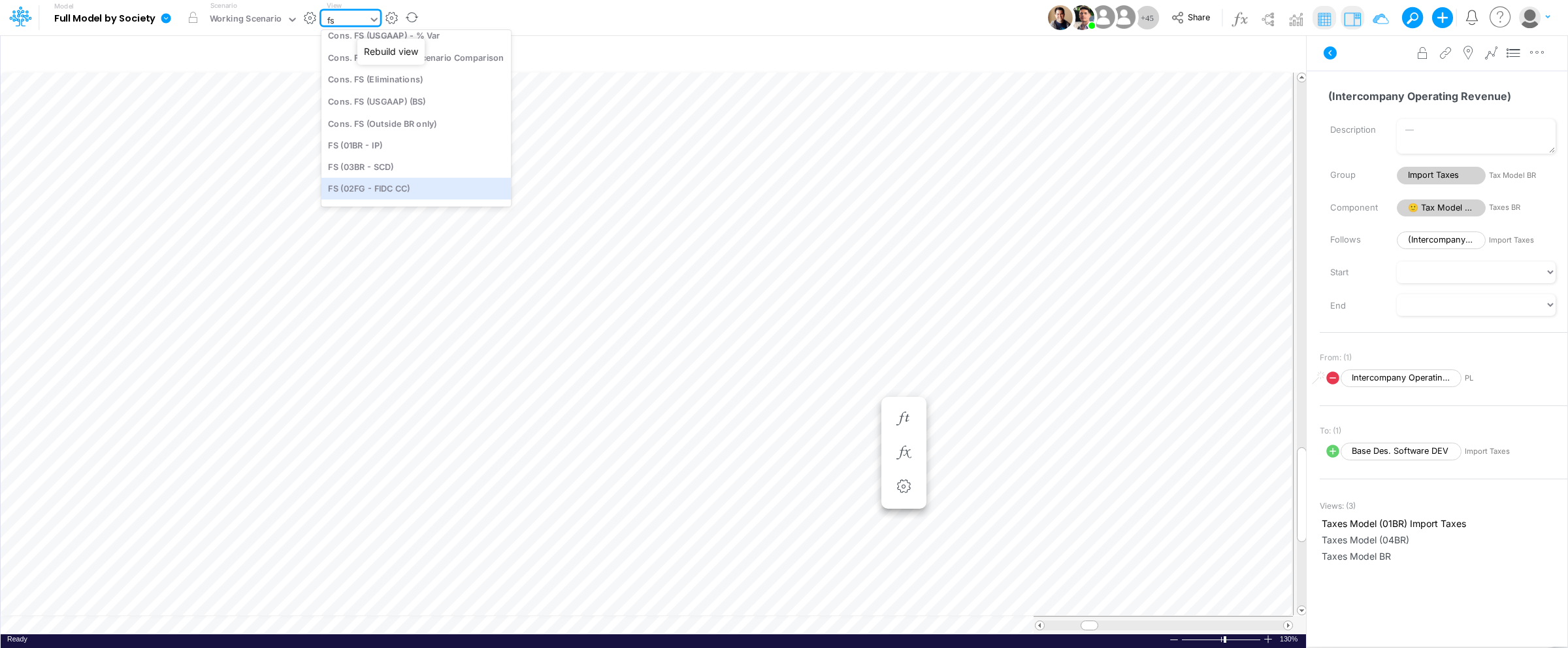
scroll to position [129, 0]
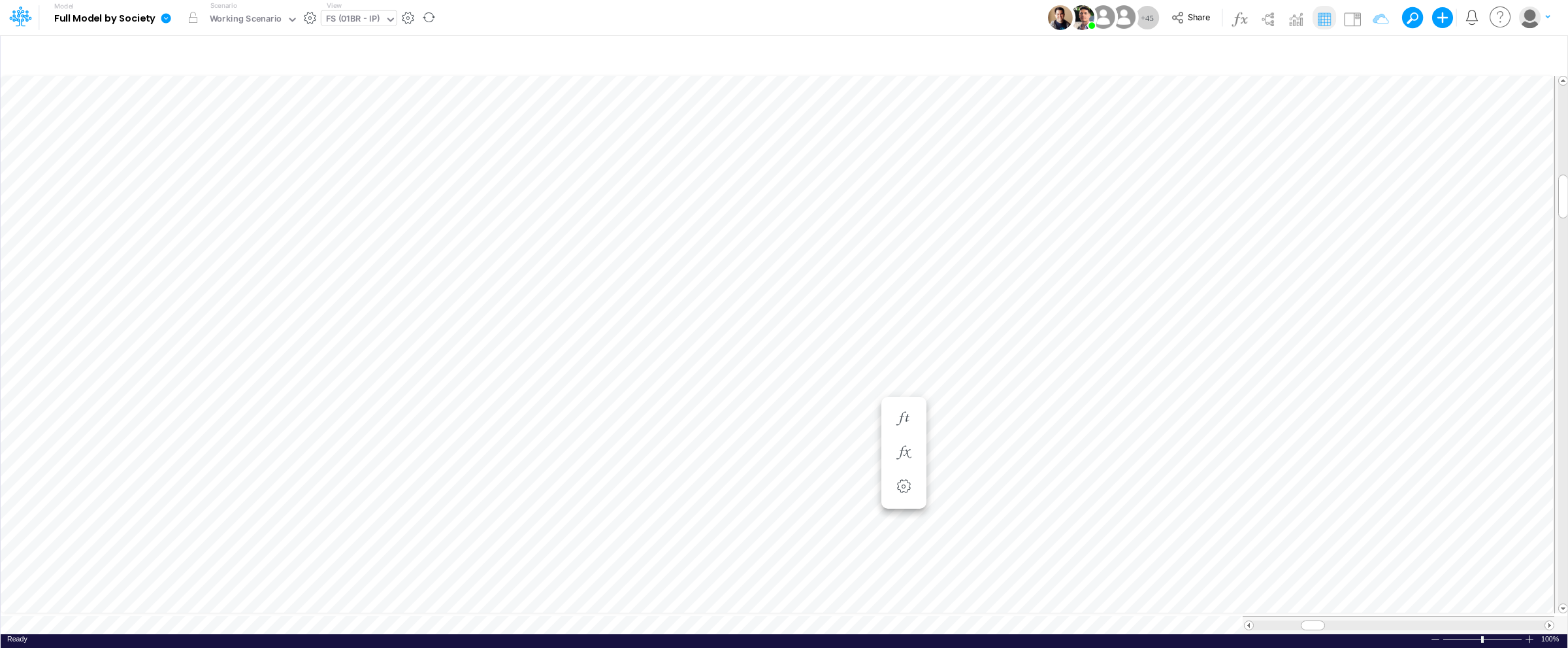
scroll to position [0, 1]
click at [1360, 19] on img at bounding box center [1353, 19] width 21 height 21
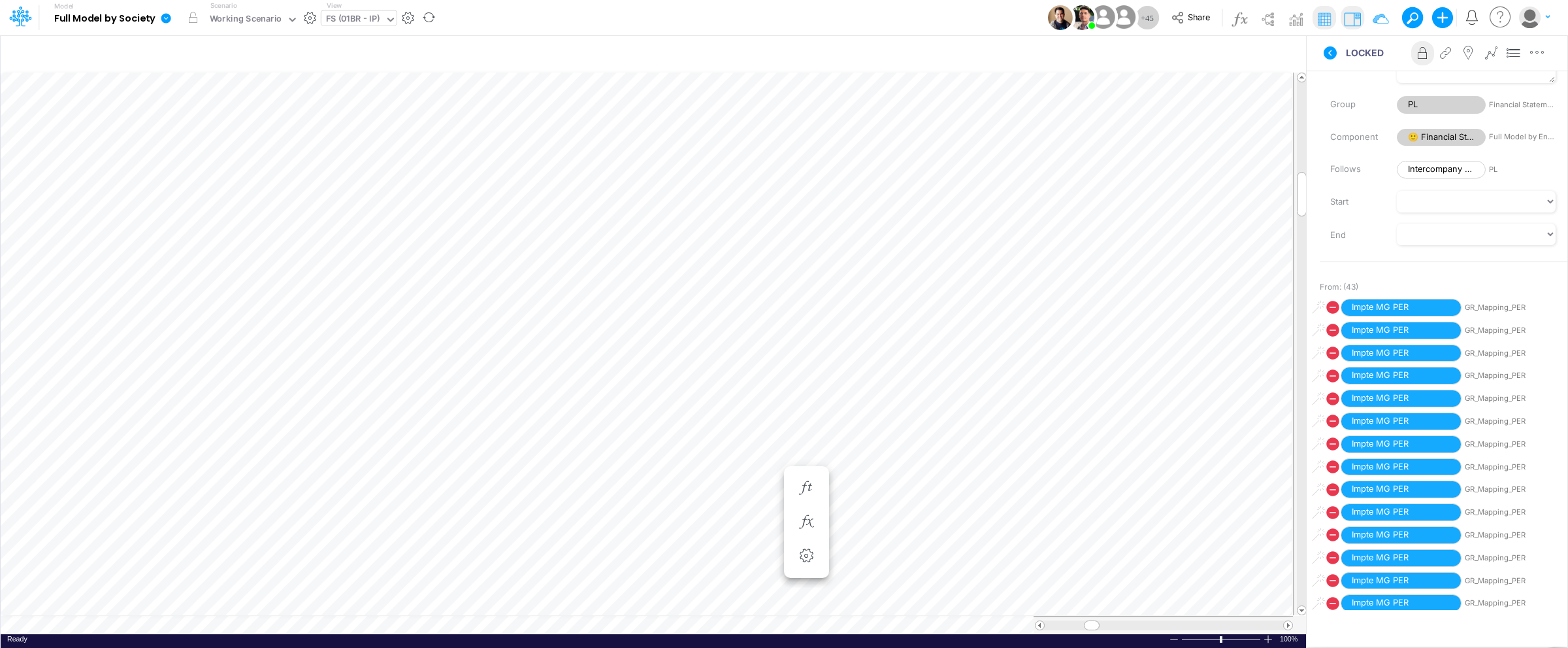
scroll to position [0, 0]
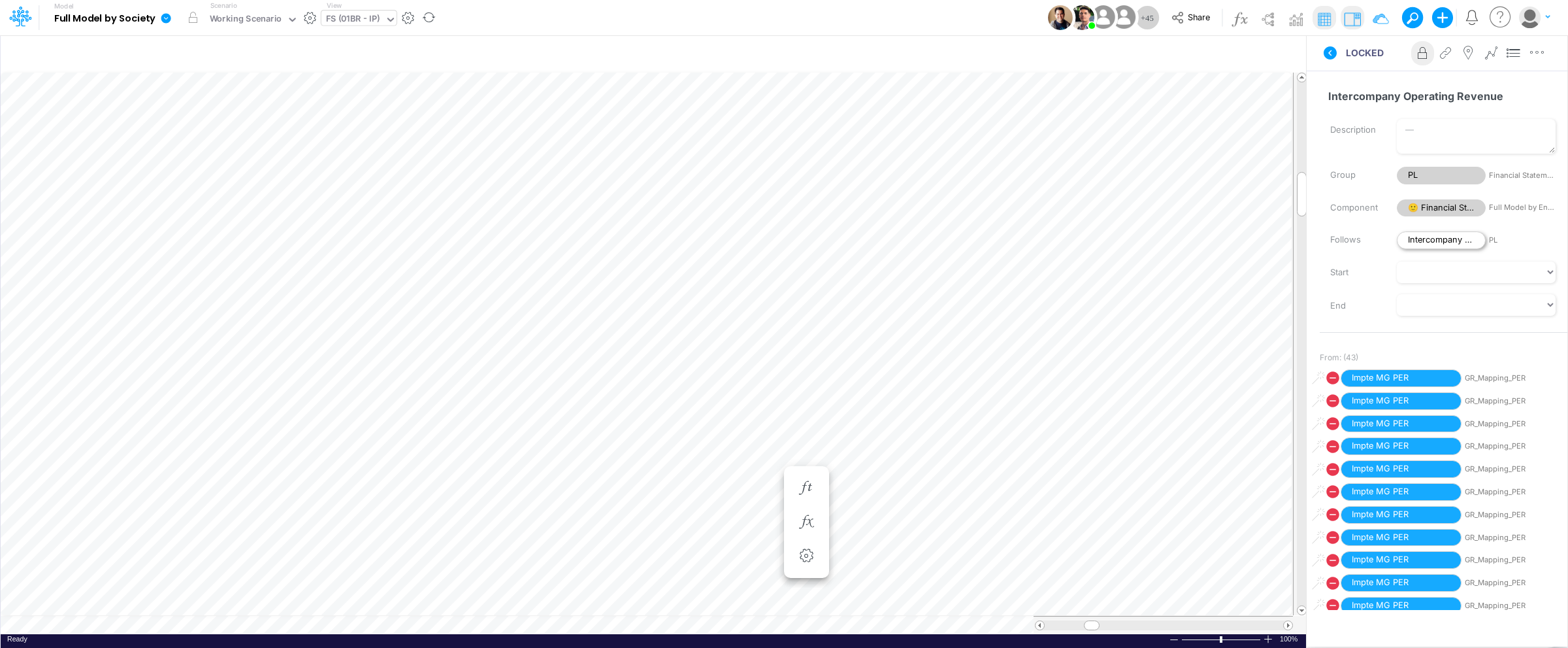
type input "Intercos G&A"
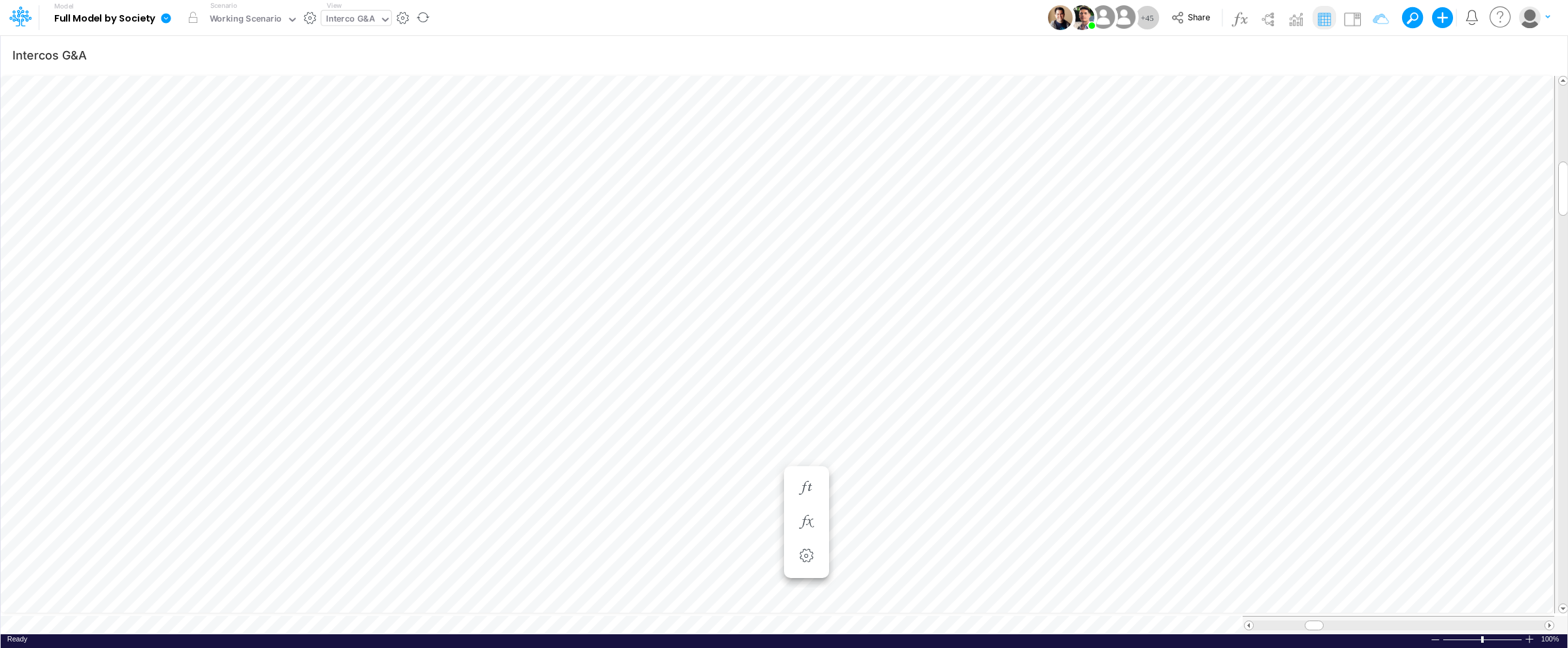
scroll to position [0, 1]
type input "Intercos G&A"
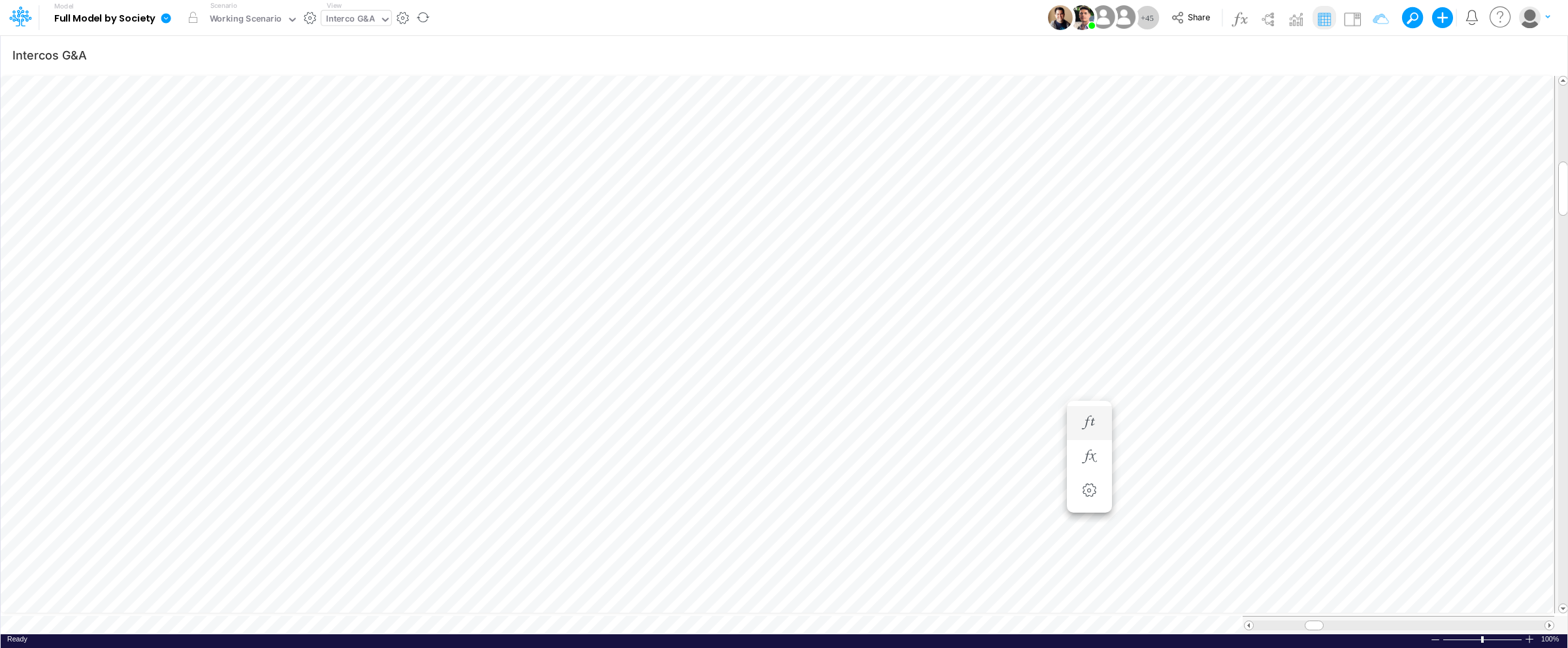
scroll to position [0, 1]
